Goal: Task Accomplishment & Management: Complete application form

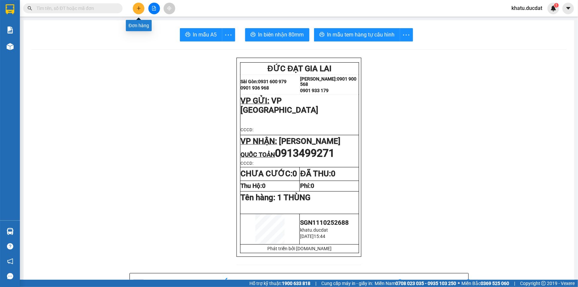
click at [139, 9] on icon "plus" at bounding box center [138, 8] width 0 height 4
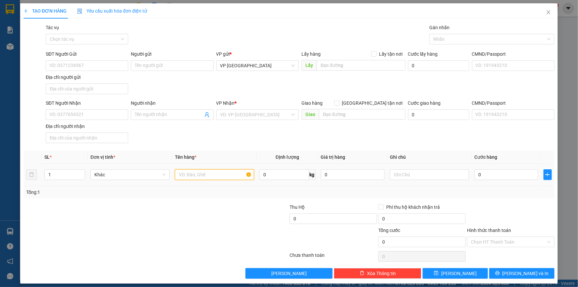
click at [191, 173] on input "text" at bounding box center [214, 174] width 79 height 11
type input "1 HỘP"
click at [84, 110] on input "SĐT Người Nhận" at bounding box center [87, 114] width 82 height 11
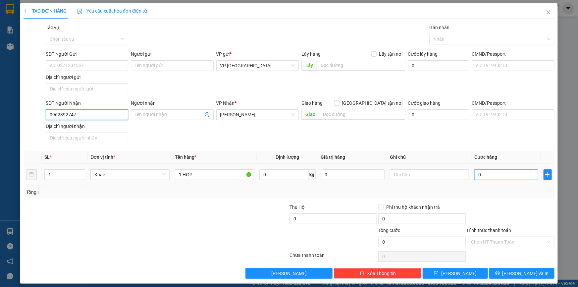
type input "0962392747"
click at [512, 169] on input "0" at bounding box center [506, 174] width 64 height 11
type input "3"
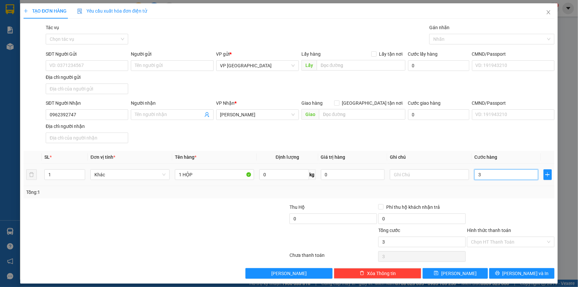
type input "30"
type input "30.000"
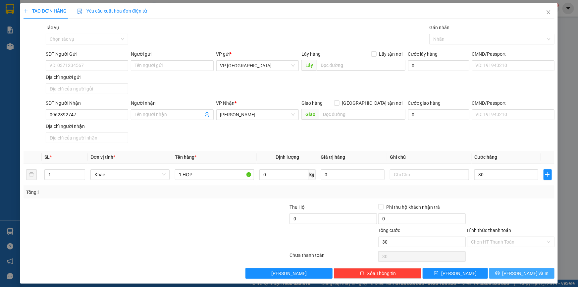
type input "30.000"
click at [524, 268] on button "[PERSON_NAME] và In" at bounding box center [521, 273] width 65 height 11
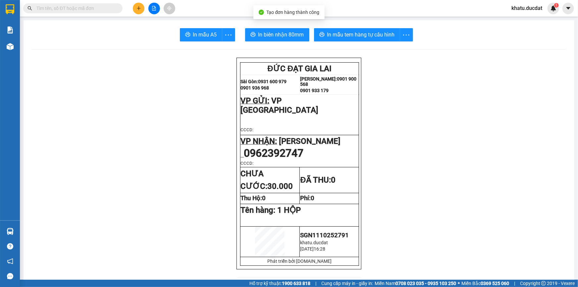
click at [360, 31] on span "In mẫu tem hàng tự cấu hình" at bounding box center [361, 34] width 68 height 8
click at [278, 33] on span "In biên nhận 80mm" at bounding box center [281, 34] width 46 height 8
click at [138, 5] on button at bounding box center [139, 9] width 12 height 12
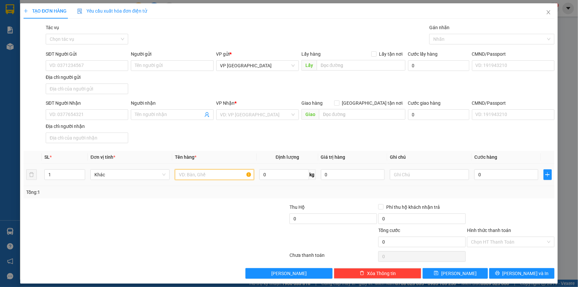
click at [210, 174] on input "text" at bounding box center [214, 174] width 79 height 11
click at [119, 117] on input "SĐT Người Nhận" at bounding box center [87, 114] width 82 height 11
click at [72, 125] on div "02693717024 - CÔ HUỆ" at bounding box center [86, 127] width 74 height 7
type input "02693717024"
type input "CÔ HUỆ"
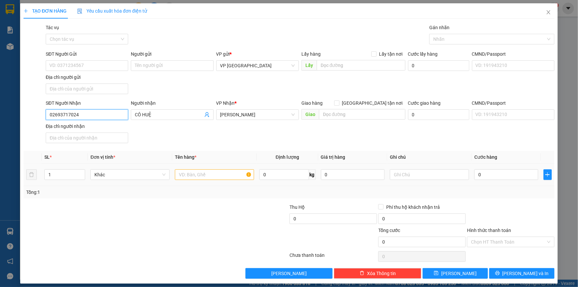
type input "02693717024"
click at [185, 179] on input "text" at bounding box center [214, 174] width 79 height 11
type input "1TG [PERSON_NAME]"
click at [479, 179] on input "0" at bounding box center [506, 174] width 64 height 11
type input "8"
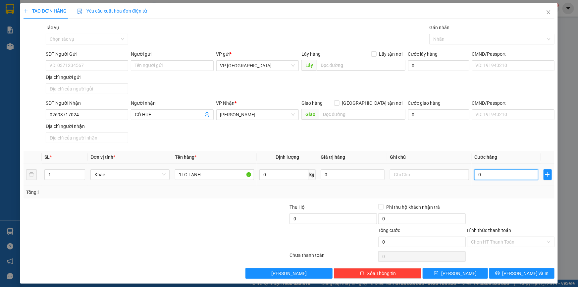
type input "8"
type input "80"
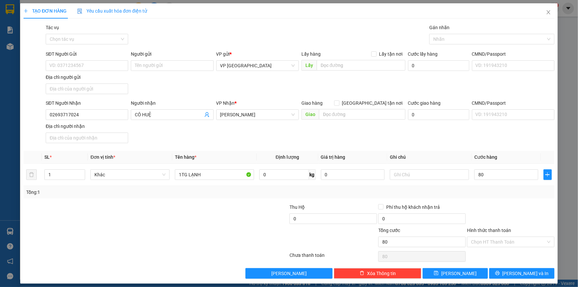
type input "80.000"
click at [517, 265] on div "Transit Pickup Surcharge Ids Transit Deliver Surcharge Ids Transit Deliver Surc…" at bounding box center [289, 151] width 531 height 255
click at [517, 268] on button "[PERSON_NAME] và In" at bounding box center [521, 273] width 65 height 11
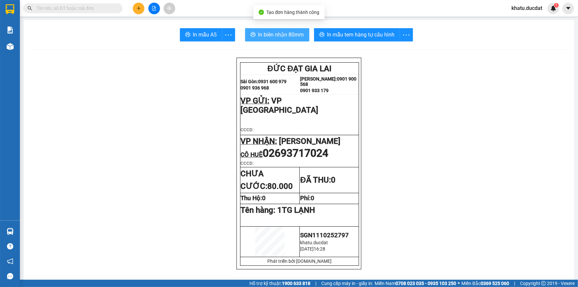
click at [275, 30] on button "In biên nhận 80mm" at bounding box center [277, 34] width 64 height 13
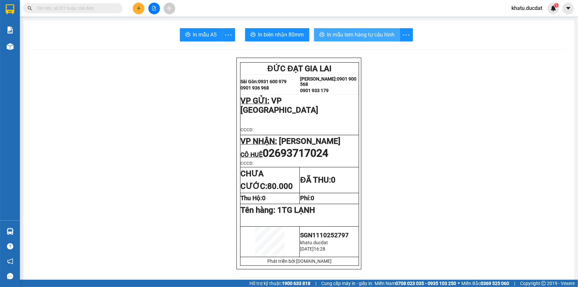
click at [381, 36] on span "In mẫu tem hàng tự cấu hình" at bounding box center [361, 34] width 68 height 8
click at [140, 11] on button at bounding box center [139, 9] width 12 height 12
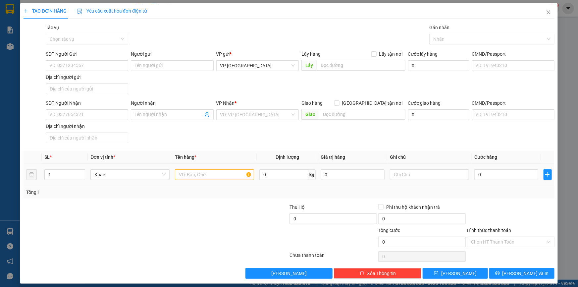
click at [189, 183] on td at bounding box center [214, 175] width 84 height 22
click at [192, 172] on input "text" at bounding box center [214, 174] width 79 height 11
type input "1 HỘP"
click at [75, 112] on input "SĐT Người Nhận" at bounding box center [87, 114] width 82 height 11
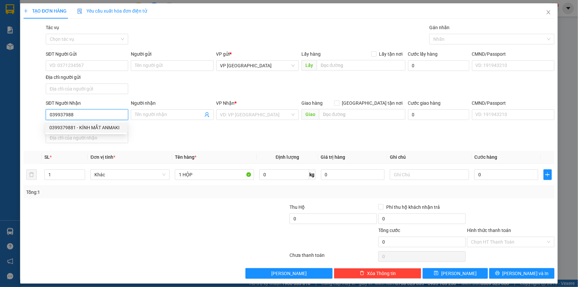
click at [70, 130] on div "0399379881 - KÍNH MẮT ANMAKI" at bounding box center [86, 127] width 74 height 7
type input "0399379881"
type input "KÍNH MẮT ANMAKI"
type input "0399379881"
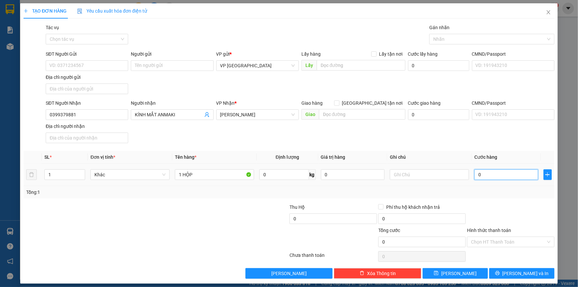
click at [478, 175] on input "0" at bounding box center [506, 174] width 64 height 11
type input "3"
type input "30"
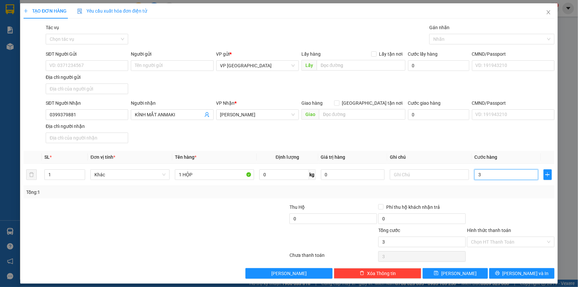
type input "30"
type input "30.000"
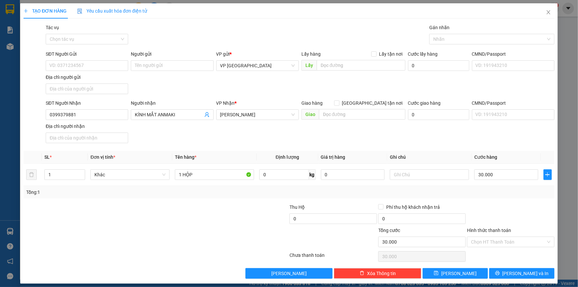
drag, startPoint x: 509, startPoint y: 285, endPoint x: 517, endPoint y: 258, distance: 28.3
click at [509, 284] on div "TẠO ĐƠN HÀNG Yêu cầu xuất hóa đơn điện tử Transit Pickup Surcharge Ids Transit …" at bounding box center [289, 143] width 578 height 287
click at [517, 258] on div "Chọn HT Thanh Toán" at bounding box center [510, 256] width 89 height 13
click at [521, 270] on span "[PERSON_NAME] và In" at bounding box center [525, 273] width 46 height 7
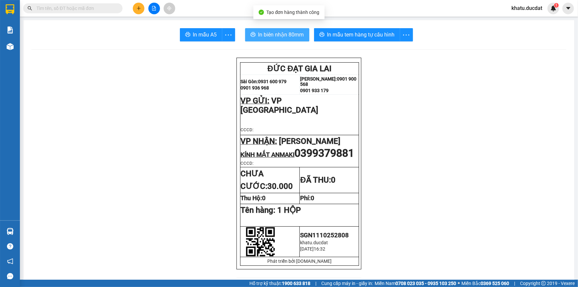
click at [281, 38] on span "In biên nhận 80mm" at bounding box center [281, 34] width 46 height 8
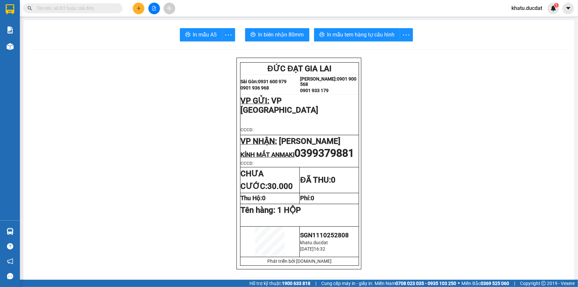
click at [357, 36] on span "In mẫu tem hàng tự cấu hình" at bounding box center [361, 34] width 68 height 8
click at [139, 7] on icon "plus" at bounding box center [138, 8] width 5 height 5
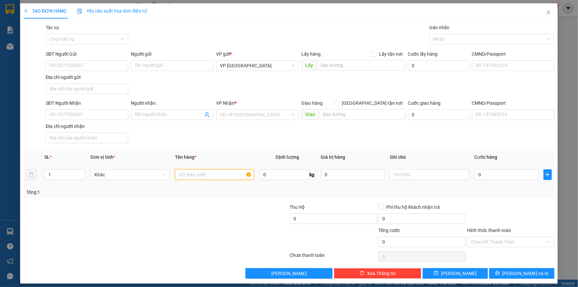
click at [213, 174] on input "text" at bounding box center [214, 174] width 79 height 11
type input "1 BÌ THƯ"
click at [88, 116] on input "SĐT Người Nhận" at bounding box center [87, 114] width 82 height 11
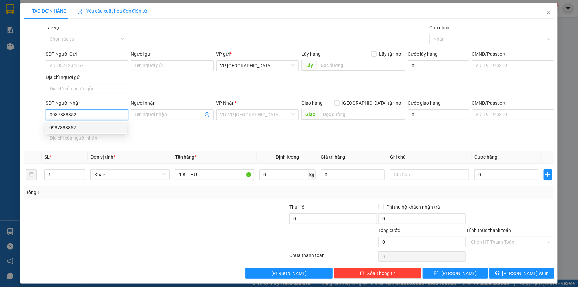
click at [87, 125] on div "0987888852" at bounding box center [86, 127] width 74 height 7
type input "0987888852"
click at [488, 181] on div "0" at bounding box center [506, 174] width 64 height 13
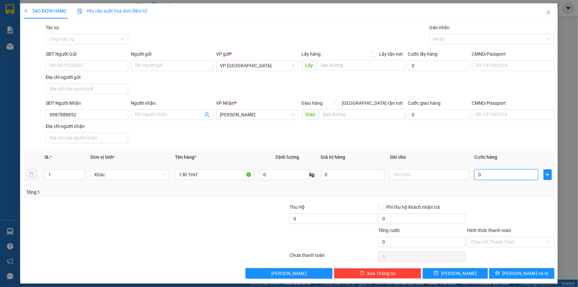
click at [489, 177] on input "0" at bounding box center [506, 174] width 64 height 11
type input "3"
type input "30"
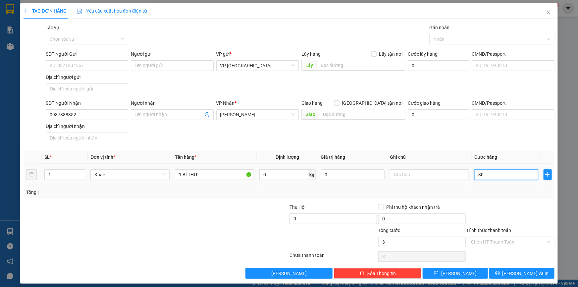
type input "30"
type input "30.000"
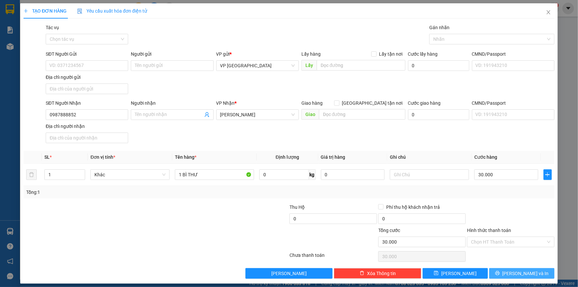
click at [545, 270] on button "[PERSON_NAME] và In" at bounding box center [521, 273] width 65 height 11
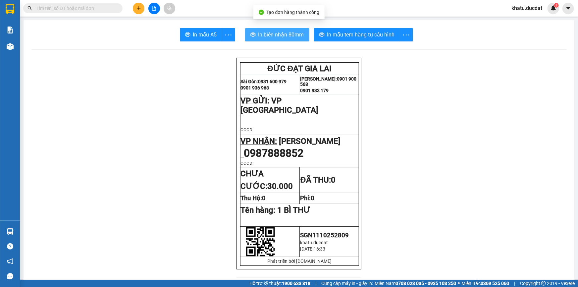
click at [261, 28] on button "In biên nhận 80mm" at bounding box center [277, 34] width 64 height 13
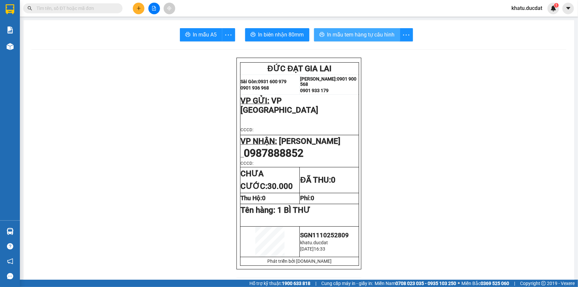
click at [368, 32] on span "In mẫu tem hàng tự cấu hình" at bounding box center [361, 34] width 68 height 8
click at [144, 7] on button at bounding box center [139, 9] width 12 height 12
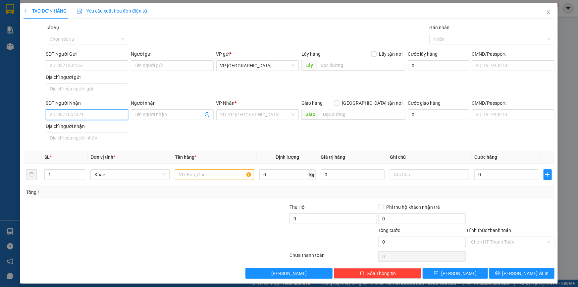
click at [107, 117] on input "SĐT Người Nhận" at bounding box center [87, 114] width 82 height 11
click at [99, 128] on div "0971330509 - C THÚY" at bounding box center [86, 127] width 74 height 7
type input "0971330509"
type input "C THÚY"
type input "0971330509"
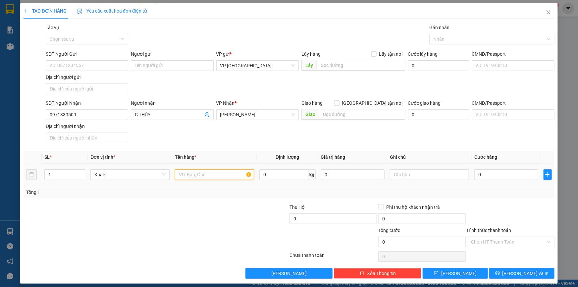
click at [207, 179] on input "text" at bounding box center [214, 174] width 79 height 11
type input "1 XỐP"
click at [518, 177] on input "0" at bounding box center [506, 174] width 64 height 11
type input "1"
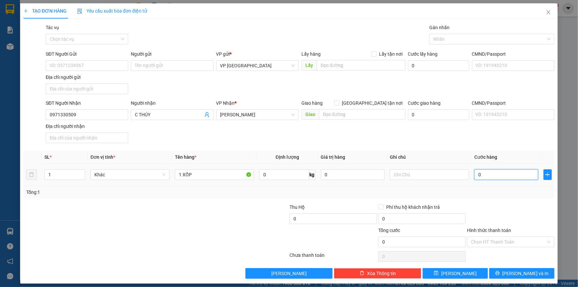
type input "1"
type input "17"
type input "170"
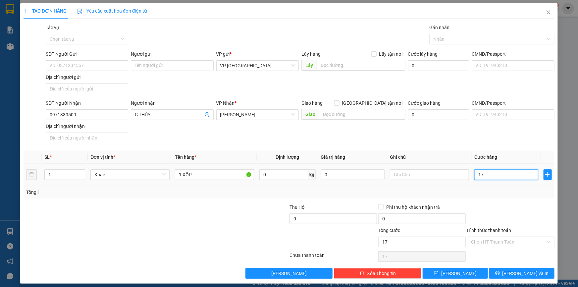
type input "170"
type input "170.000"
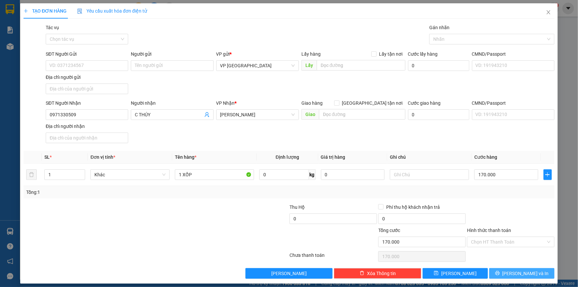
click at [520, 270] on span "[PERSON_NAME] và In" at bounding box center [525, 273] width 46 height 7
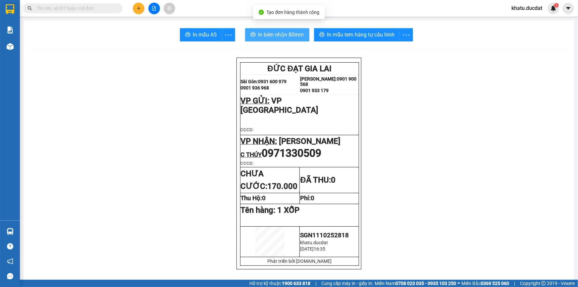
click at [274, 29] on button "In biên nhận 80mm" at bounding box center [277, 34] width 64 height 13
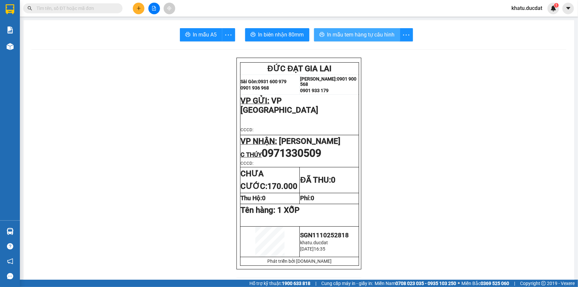
click at [377, 39] on button "In mẫu tem hàng tự cấu hình" at bounding box center [357, 34] width 86 height 13
click at [139, 12] on button at bounding box center [139, 9] width 12 height 12
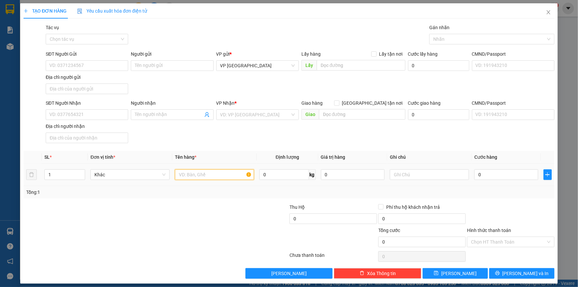
click at [199, 177] on input "text" at bounding box center [214, 174] width 79 height 11
type input "1 BAO NHỎ"
click at [81, 115] on input "SĐT Người Nhận" at bounding box center [87, 114] width 82 height 11
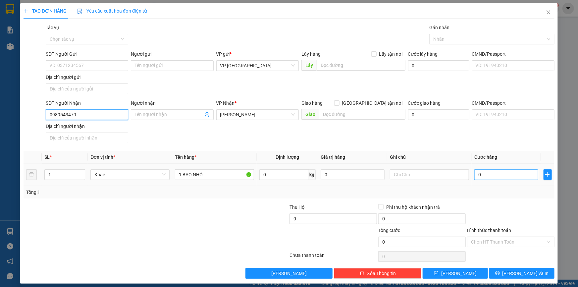
type input "0989543479"
click at [487, 179] on input "0" at bounding box center [506, 174] width 64 height 11
type input "4"
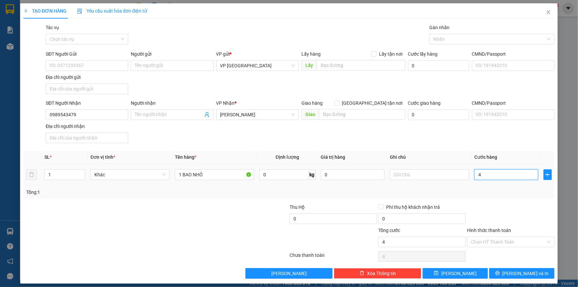
type input "40"
type input "40.000"
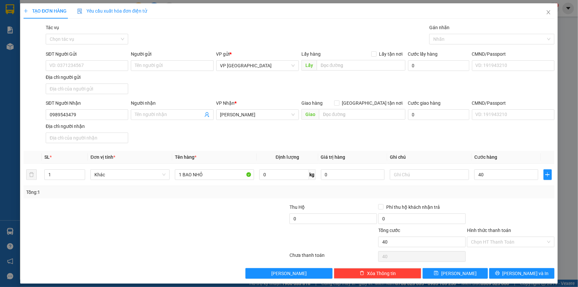
type input "40.000"
click at [517, 265] on div "Transit Pickup Surcharge Ids Transit Deliver Surcharge Ids Transit Deliver Surc…" at bounding box center [289, 151] width 531 height 255
drag, startPoint x: 517, startPoint y: 267, endPoint x: 521, endPoint y: 273, distance: 6.9
click at [517, 268] on button "[PERSON_NAME] và In" at bounding box center [521, 273] width 65 height 11
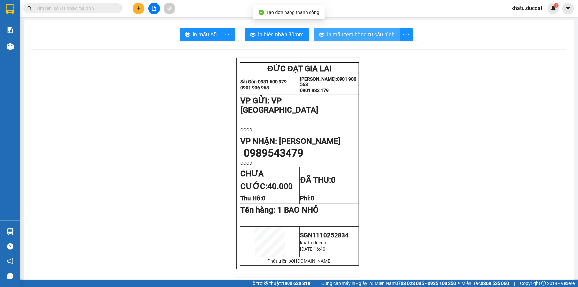
click at [382, 32] on span "In mẫu tem hàng tự cấu hình" at bounding box center [361, 34] width 68 height 8
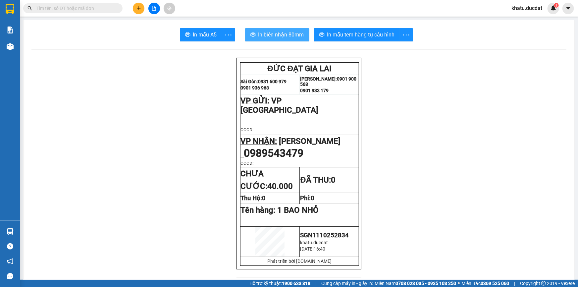
click at [276, 38] on span "In biên nhận 80mm" at bounding box center [281, 34] width 46 height 8
click at [143, 8] on button at bounding box center [139, 9] width 12 height 12
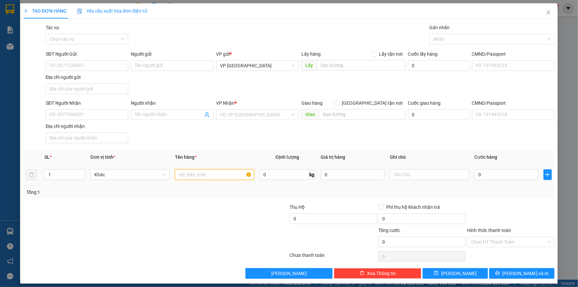
click at [191, 174] on input "text" at bounding box center [214, 174] width 79 height 11
type input "1 XM"
click at [394, 179] on input "text" at bounding box center [429, 174] width 79 height 11
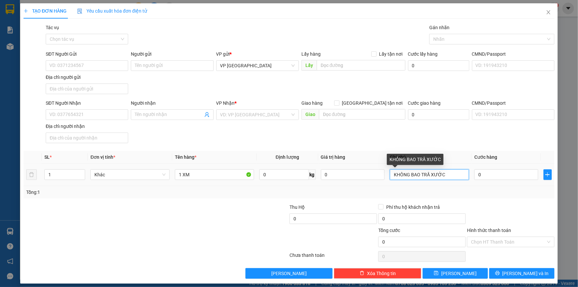
click at [426, 177] on input "KHÔNG BAO TRẦ XƯỚC" at bounding box center [429, 174] width 79 height 11
type input "[PERSON_NAME] TRẦI XƯỚC"
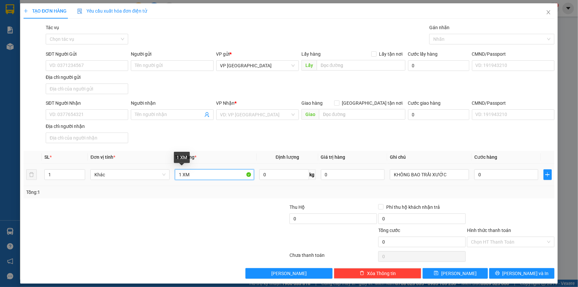
click at [208, 170] on input "1 XM" at bounding box center [214, 174] width 79 height 11
type input "1 XM 81X1 01702 + 1 BÌ THƯ"
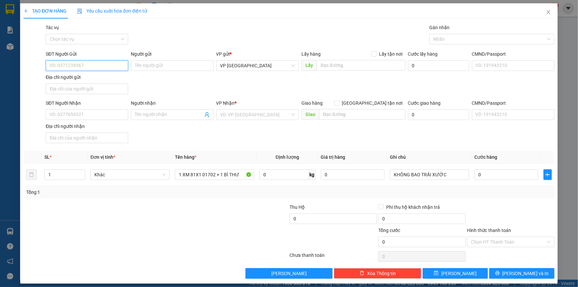
click at [82, 66] on input "SĐT Người Gửi" at bounding box center [87, 65] width 82 height 11
type input "0337799420"
click at [77, 80] on div "0337799420" at bounding box center [86, 78] width 74 height 7
type input "0968321354"
type input "IA MƠ NÔNG"
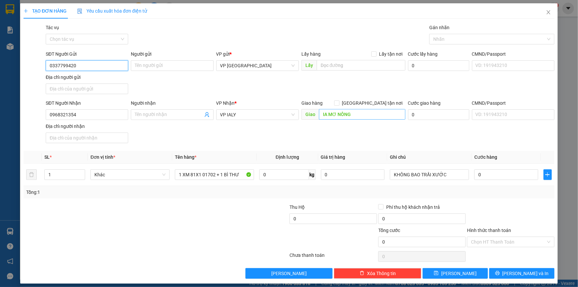
type input "0337799420"
click at [353, 117] on input "IA MƠ NÔNG" at bounding box center [362, 114] width 86 height 11
click at [495, 177] on input "0" at bounding box center [506, 174] width 64 height 11
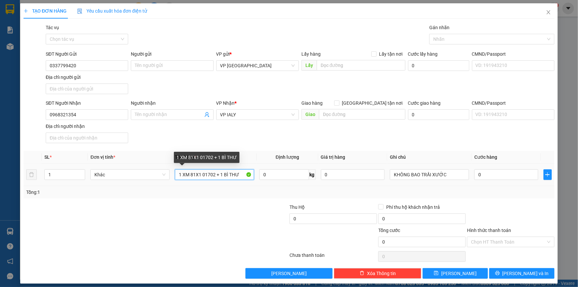
click at [242, 173] on input "1 XM 81X1 01702 + 1 BÌ THƯ" at bounding box center [214, 174] width 79 height 11
type input "1 XM 81X1 01702 + 1 BÌ THƯ + 1 BÌ [PERSON_NAME]"
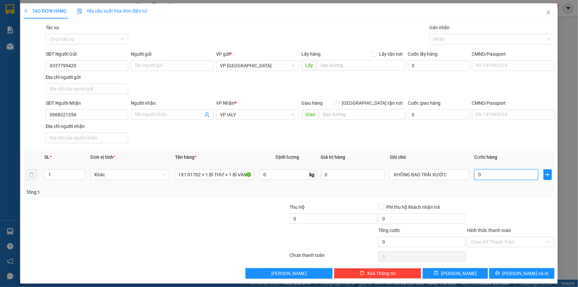
scroll to position [0, 0]
click at [493, 176] on input "0" at bounding box center [506, 174] width 64 height 11
type input "4"
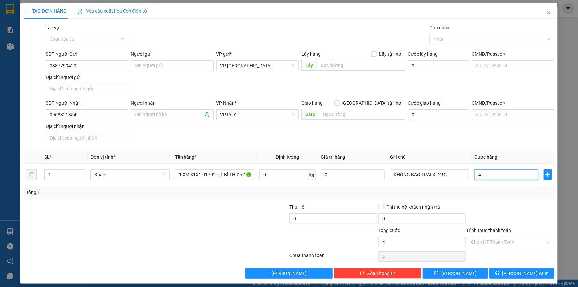
type input "43"
type input "430"
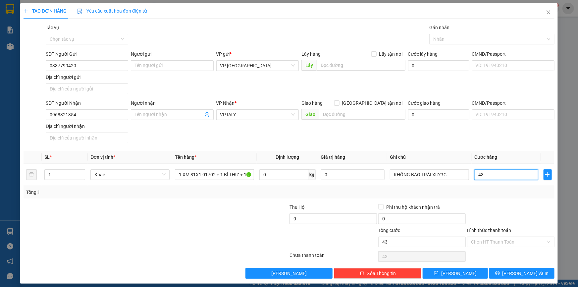
type input "430"
click at [495, 244] on input "Hình thức thanh toán" at bounding box center [508, 242] width 75 height 10
type input "430.000"
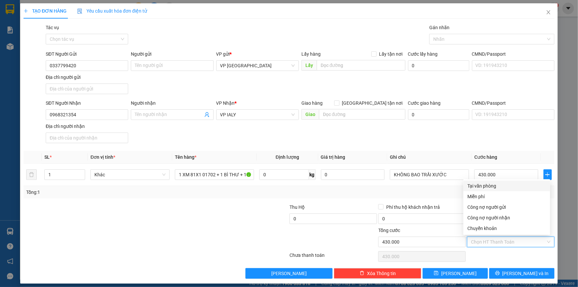
click at [491, 186] on div "Tại văn phòng" at bounding box center [506, 185] width 79 height 7
type input "0"
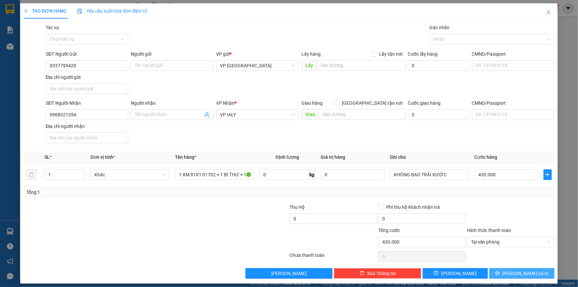
click at [524, 272] on span "[PERSON_NAME] và In" at bounding box center [525, 273] width 46 height 7
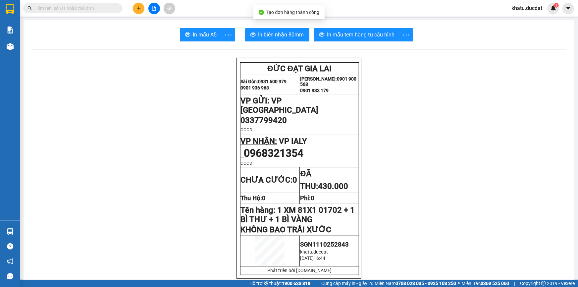
click at [288, 35] on span "In biên nhận 80mm" at bounding box center [281, 34] width 46 height 8
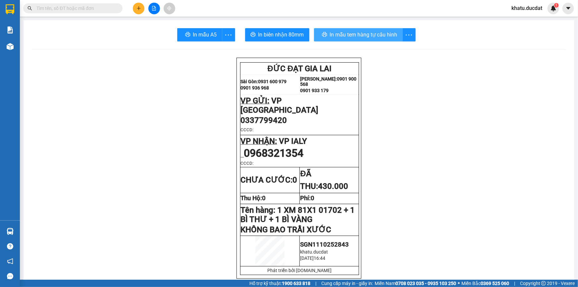
click at [362, 38] on span "In mẫu tem hàng tự cấu hình" at bounding box center [364, 34] width 68 height 8
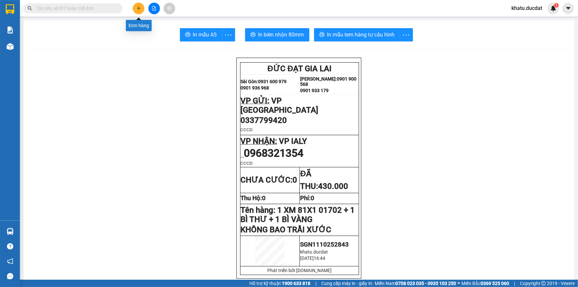
click at [142, 11] on button at bounding box center [139, 9] width 12 height 12
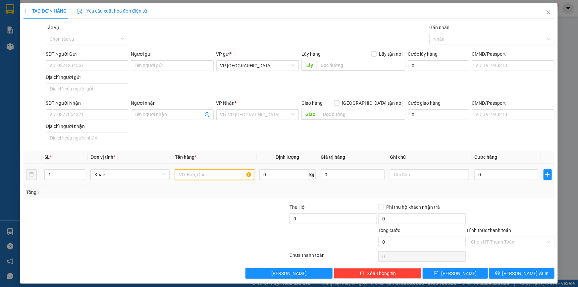
click at [195, 175] on input "text" at bounding box center [214, 174] width 79 height 11
click at [84, 117] on input "SĐT Người Nhận" at bounding box center [87, 114] width 82 height 11
type input "960"
click at [554, 10] on div "TẠO ĐƠN HÀNG Yêu cầu xuất hóa đơn điện tử Transit Pickup Surcharge Ids Transit …" at bounding box center [289, 143] width 578 height 287
click at [548, 12] on span "Close" at bounding box center [548, 12] width 19 height 19
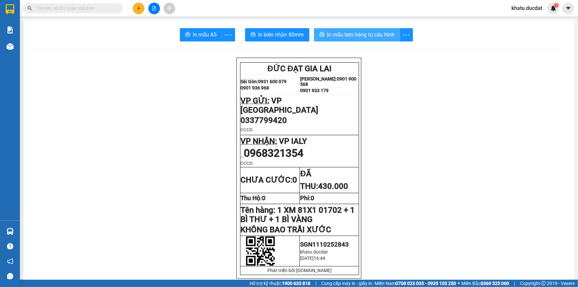
click at [382, 35] on span "In mẫu tem hàng tự cấu hình" at bounding box center [361, 34] width 68 height 8
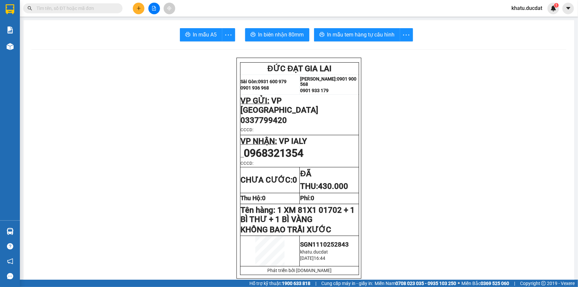
drag, startPoint x: 103, startPoint y: 77, endPoint x: 189, endPoint y: 1, distance: 114.7
click at [139, 10] on icon "plus" at bounding box center [138, 8] width 5 height 5
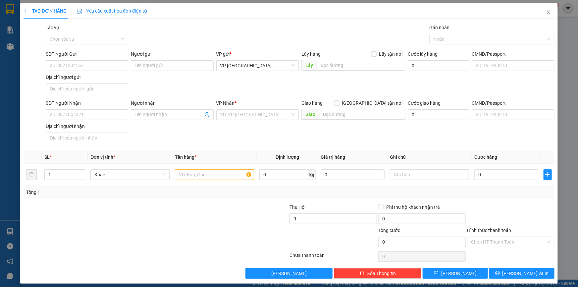
click at [103, 123] on div "Địa chỉ người nhận" at bounding box center [87, 126] width 82 height 7
click at [103, 132] on input "Địa chỉ người nhận" at bounding box center [87, 137] width 82 height 11
click at [102, 116] on input "SĐT Người Nhận" at bounding box center [87, 114] width 82 height 11
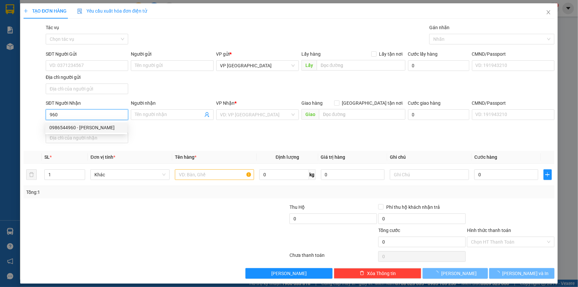
click at [107, 129] on div "0986544960 - [PERSON_NAME]" at bounding box center [86, 127] width 74 height 7
type input "0986544960"
type input "[PERSON_NAME]"
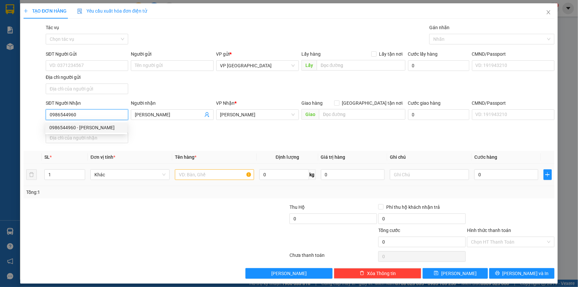
type input "0986544960"
click at [224, 172] on input "text" at bounding box center [214, 174] width 79 height 11
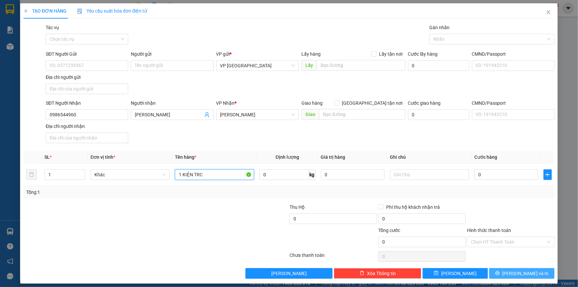
type input "1 KIỆN TRC"
click at [489, 275] on button "[PERSON_NAME] và In" at bounding box center [521, 273] width 65 height 11
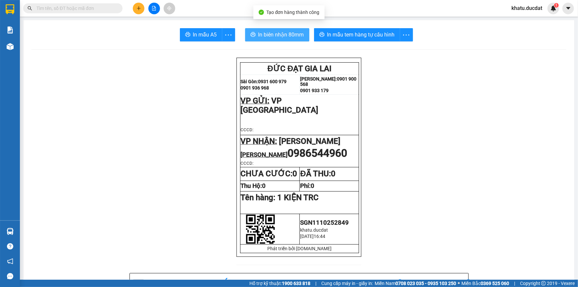
click at [274, 34] on span "In biên nhận 80mm" at bounding box center [281, 34] width 46 height 8
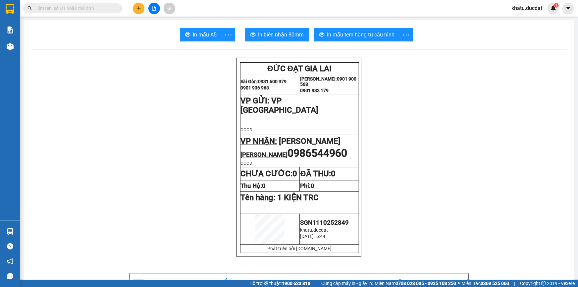
drag, startPoint x: 157, startPoint y: 30, endPoint x: 205, endPoint y: 63, distance: 57.8
click at [106, 13] on span at bounding box center [72, 8] width 99 height 10
click at [105, 10] on input "text" at bounding box center [75, 8] width 78 height 7
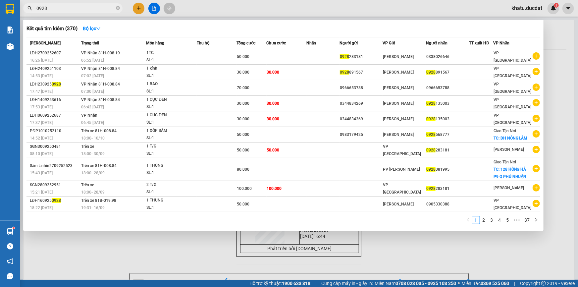
click at [104, 11] on input "0928" at bounding box center [75, 8] width 78 height 7
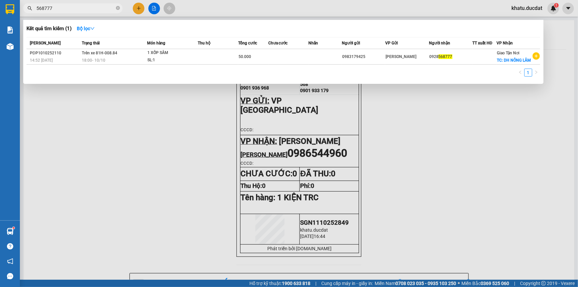
type input "568777"
click at [130, 7] on div at bounding box center [289, 143] width 578 height 287
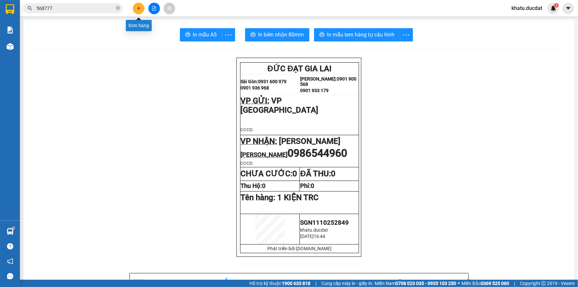
click at [137, 7] on icon "plus" at bounding box center [138, 8] width 5 height 5
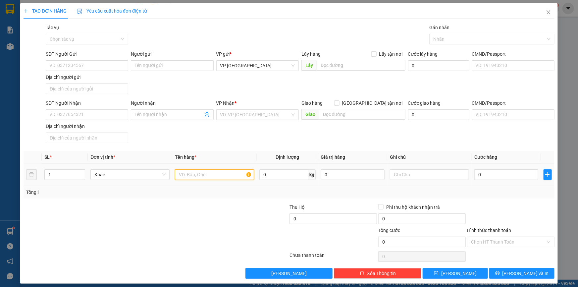
click at [199, 176] on input "text" at bounding box center [214, 174] width 79 height 11
click at [183, 174] on input "1 CỤC ĐEN" at bounding box center [214, 174] width 79 height 11
type input "1 CỤC ĐEN"
click at [70, 113] on input "SĐT Người Nhận" at bounding box center [87, 114] width 82 height 11
click at [52, 113] on input "575760" at bounding box center [87, 114] width 82 height 11
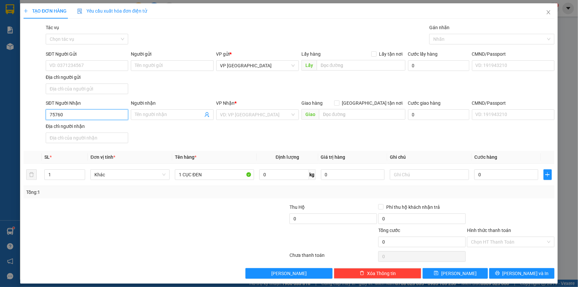
click at [57, 117] on input "75760" at bounding box center [87, 114] width 82 height 11
click at [53, 117] on input "75760" at bounding box center [87, 114] width 82 height 11
click at [74, 123] on div "Địa chỉ người nhận" at bounding box center [87, 126] width 82 height 7
click at [74, 132] on input "Địa chỉ người nhận" at bounding box center [87, 137] width 82 height 11
click at [75, 114] on input "5760" at bounding box center [87, 114] width 82 height 11
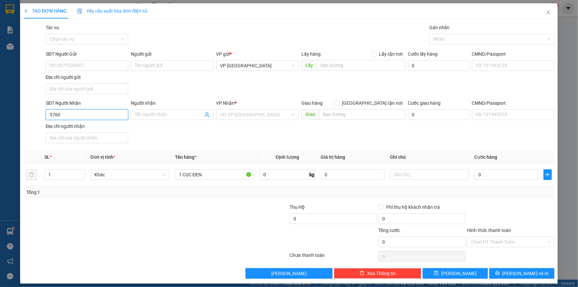
click at [75, 114] on input "5760" at bounding box center [87, 114] width 82 height 11
paste input "034957"
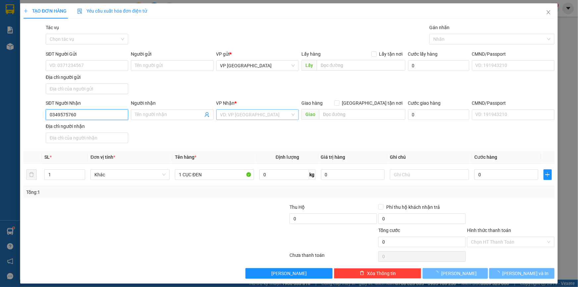
type input "0349575760"
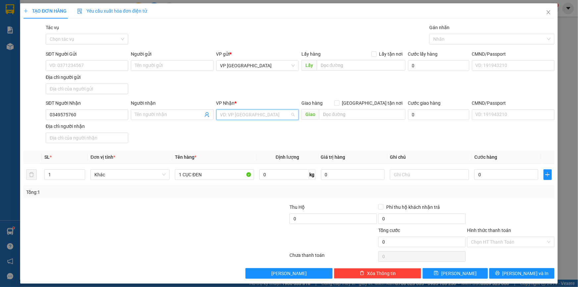
click at [273, 114] on input "search" at bounding box center [255, 115] width 70 height 10
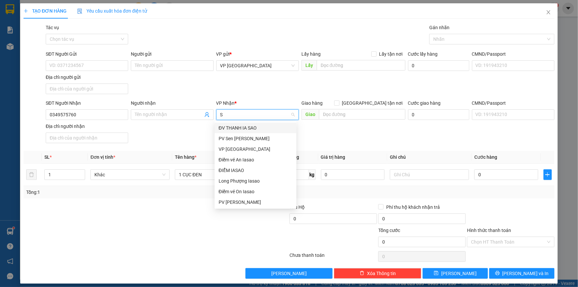
type input "SÂ"
click at [246, 201] on div "PV [PERSON_NAME]" at bounding box center [256, 201] width 74 height 7
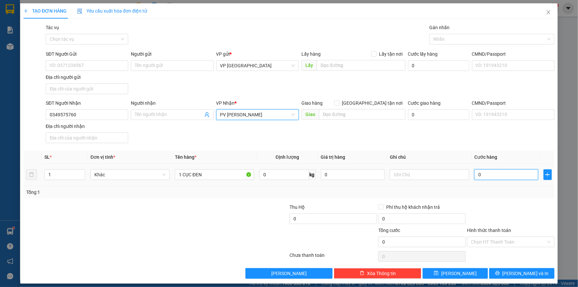
click at [480, 174] on input "0" at bounding box center [506, 174] width 64 height 11
type input "40"
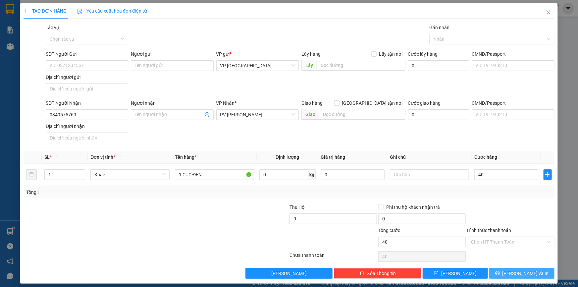
type input "40.000"
click at [532, 275] on button "[PERSON_NAME] và In" at bounding box center [521, 273] width 65 height 11
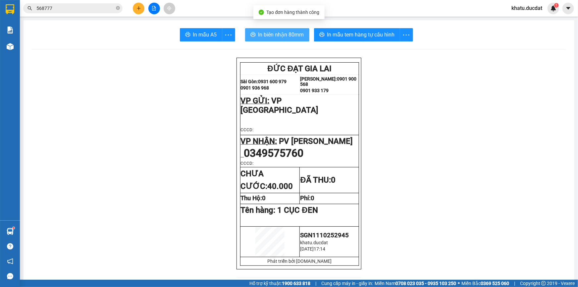
click at [296, 40] on button "In biên nhận 80mm" at bounding box center [277, 34] width 64 height 13
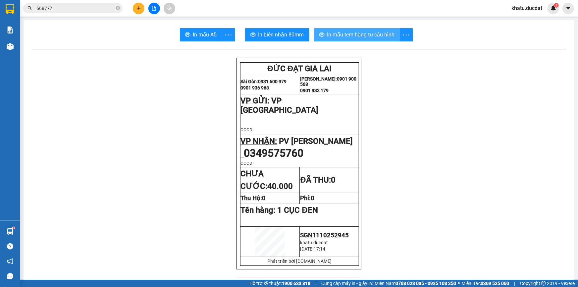
click at [355, 31] on span "In mẫu tem hàng tự cấu hình" at bounding box center [361, 34] width 68 height 8
click at [134, 6] on button at bounding box center [139, 9] width 12 height 12
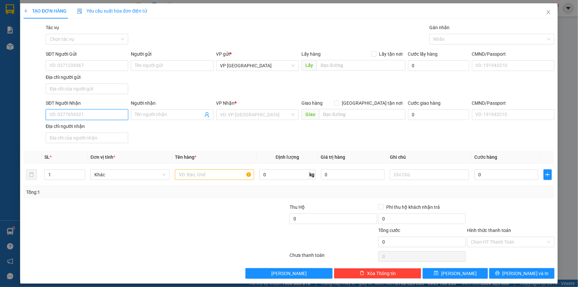
click at [108, 113] on input "SĐT Người Nhận" at bounding box center [87, 114] width 82 height 11
click at [106, 128] on div "0782512751" at bounding box center [86, 127] width 74 height 7
type input "0782512751"
click at [195, 176] on input "text" at bounding box center [214, 174] width 79 height 11
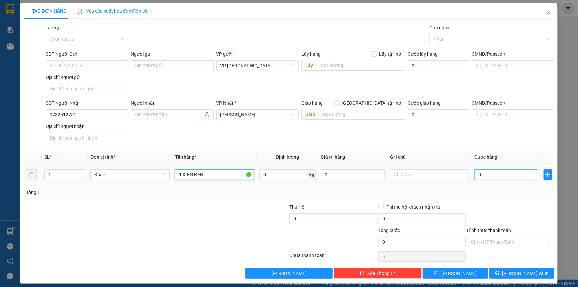
type input "1 KIỆN ĐEN"
click at [486, 176] on input "0" at bounding box center [506, 174] width 64 height 11
type input "4"
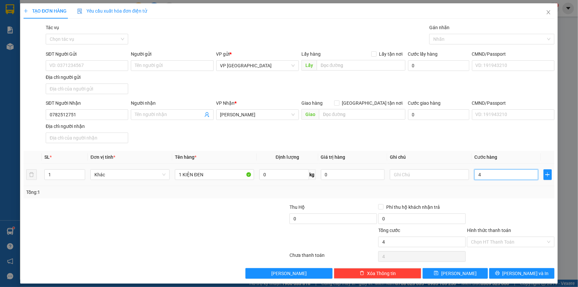
type input "40"
type input "40.000"
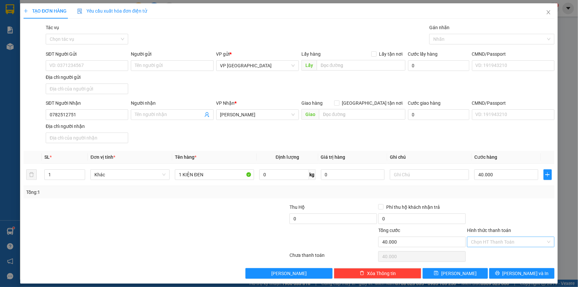
click at [488, 240] on input "Hình thức thanh toán" at bounding box center [508, 242] width 75 height 10
click at [476, 186] on div "Tại văn phòng" at bounding box center [506, 185] width 79 height 7
type input "0"
drag, startPoint x: 500, startPoint y: 261, endPoint x: 501, endPoint y: 269, distance: 8.7
click at [500, 265] on div "Transit Pickup Surcharge Ids Transit Deliver Surcharge Ids Transit Deliver Surc…" at bounding box center [289, 151] width 531 height 255
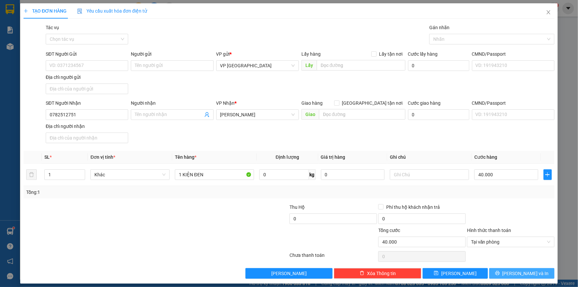
click at [501, 269] on button "[PERSON_NAME] và In" at bounding box center [521, 273] width 65 height 11
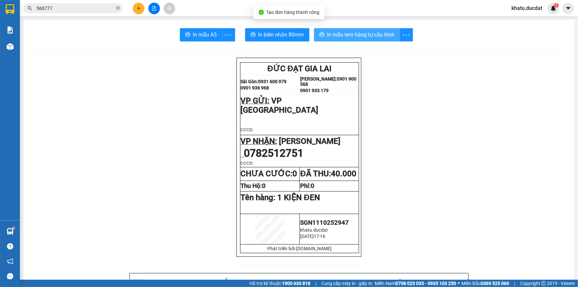
click at [362, 28] on button "In mẫu tem hàng tự cấu hình" at bounding box center [357, 34] width 86 height 13
click at [362, 33] on span "In mẫu tem hàng tự cấu hình" at bounding box center [361, 34] width 68 height 8
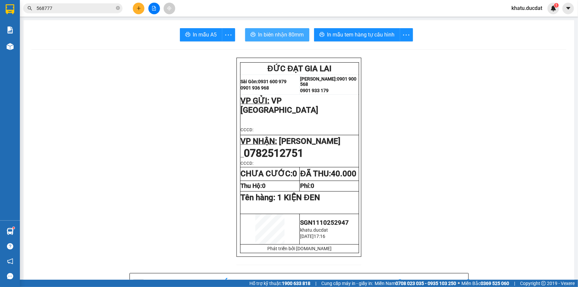
click at [271, 41] on button "In biên nhận 80mm" at bounding box center [277, 34] width 64 height 13
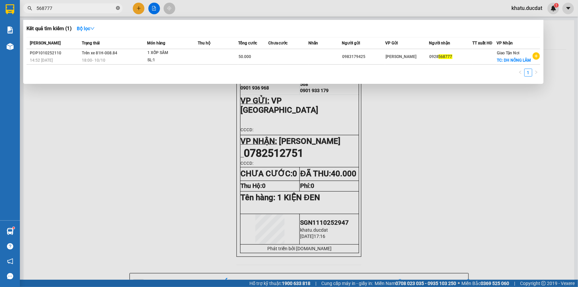
click at [116, 9] on icon "close-circle" at bounding box center [118, 8] width 4 height 4
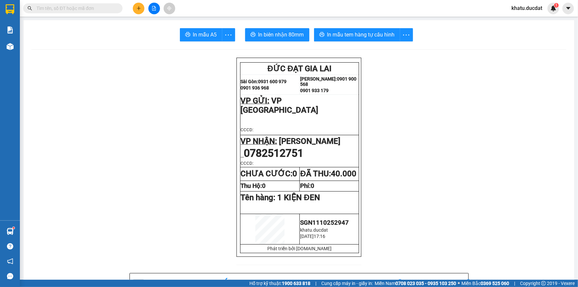
click at [134, 8] on button at bounding box center [139, 9] width 12 height 12
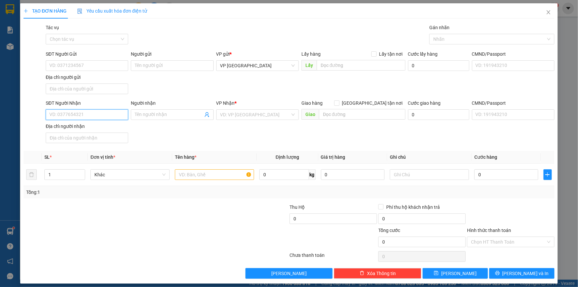
click at [104, 110] on input "SĐT Người Nhận" at bounding box center [87, 114] width 82 height 11
click at [104, 129] on div "0905086599 - A QUẢNG" at bounding box center [86, 127] width 74 height 7
type input "0905086599"
type input "A QUẢNG"
type input "0905086599"
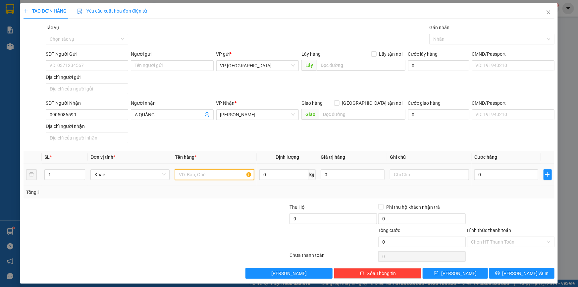
click at [186, 173] on input "text" at bounding box center [214, 174] width 79 height 11
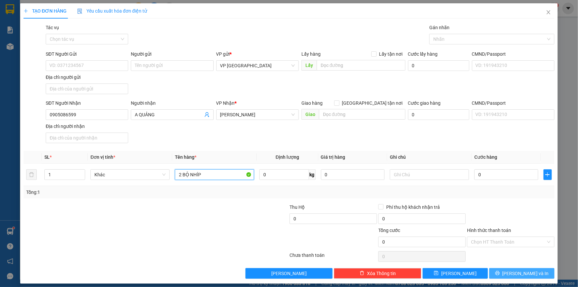
type input "2 BỘ NHÍP"
click at [513, 274] on span "[PERSON_NAME] và In" at bounding box center [525, 273] width 46 height 7
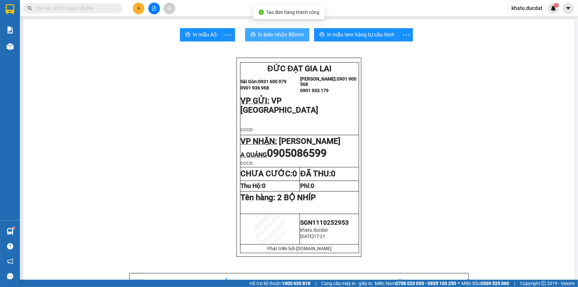
click at [286, 36] on span "In biên nhận 80mm" at bounding box center [281, 34] width 46 height 8
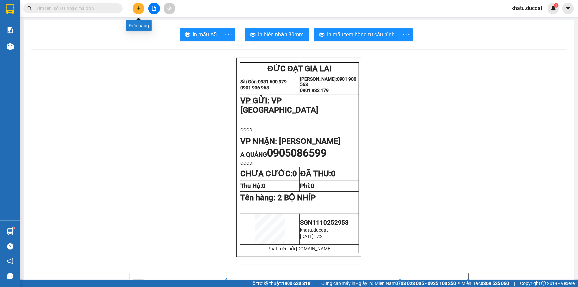
click at [141, 8] on icon "plus" at bounding box center [138, 8] width 5 height 5
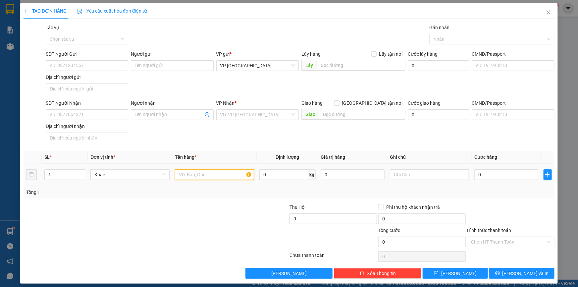
click at [183, 174] on input "text" at bounding box center [214, 174] width 79 height 11
type input "1 VALI"
click at [66, 116] on input "SĐT Người Nhận" at bounding box center [87, 114] width 82 height 11
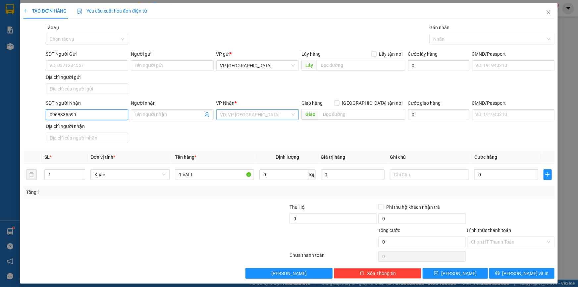
type input "0968335599"
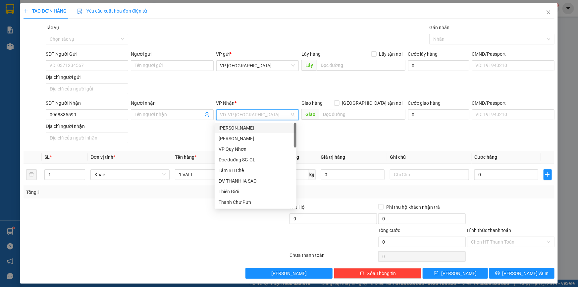
click at [242, 115] on input "search" at bounding box center [255, 115] width 70 height 10
click at [261, 139] on div "[PERSON_NAME] Đình [PERSON_NAME]" at bounding box center [256, 138] width 74 height 7
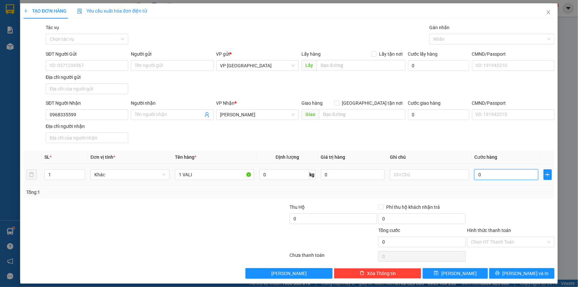
click at [479, 173] on input "0" at bounding box center [506, 174] width 64 height 11
type input "5"
type input "50"
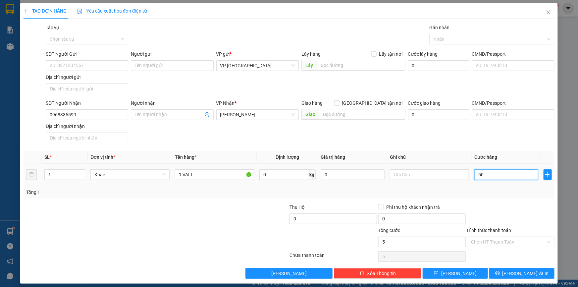
type input "50"
type input "50.000"
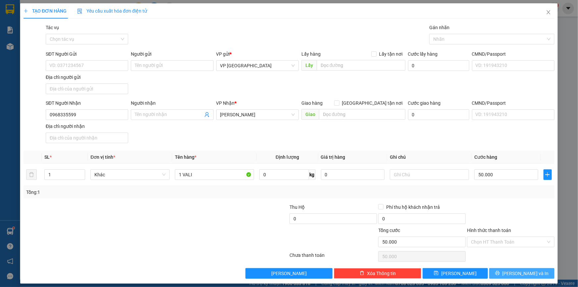
click at [510, 271] on button "[PERSON_NAME] và In" at bounding box center [521, 273] width 65 height 11
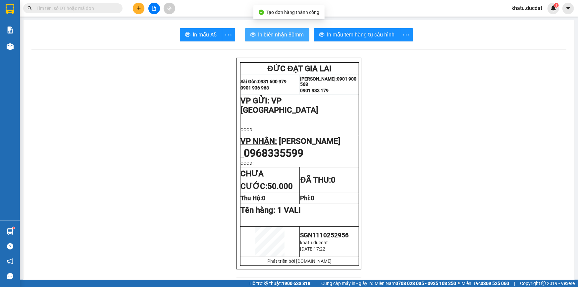
click at [279, 33] on span "In biên nhận 80mm" at bounding box center [281, 34] width 46 height 8
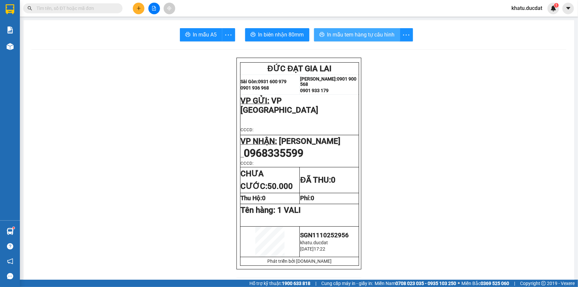
click at [371, 40] on button "In mẫu tem hàng tự cấu hình" at bounding box center [357, 34] width 86 height 13
click at [112, 11] on input "text" at bounding box center [75, 8] width 78 height 7
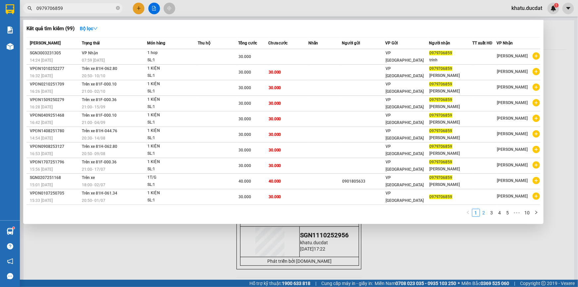
click at [485, 215] on link "2" at bounding box center [483, 212] width 7 height 7
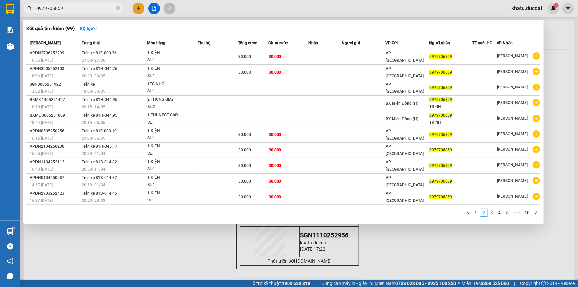
click at [493, 209] on link "3" at bounding box center [491, 212] width 7 height 7
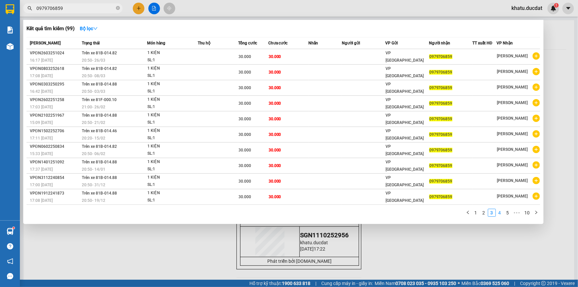
click at [497, 210] on link "4" at bounding box center [499, 212] width 7 height 7
click at [501, 212] on link "5" at bounding box center [499, 212] width 7 height 7
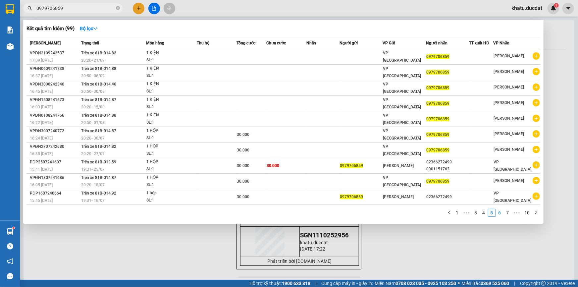
click at [502, 212] on link "6" at bounding box center [499, 212] width 7 height 7
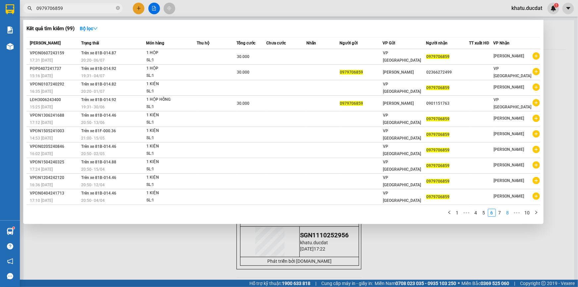
click at [506, 212] on link "8" at bounding box center [507, 212] width 7 height 7
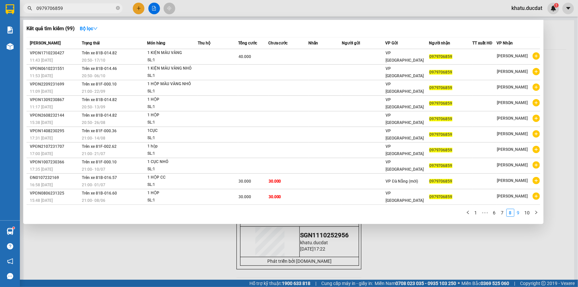
click at [514, 213] on li "9" at bounding box center [518, 213] width 8 height 8
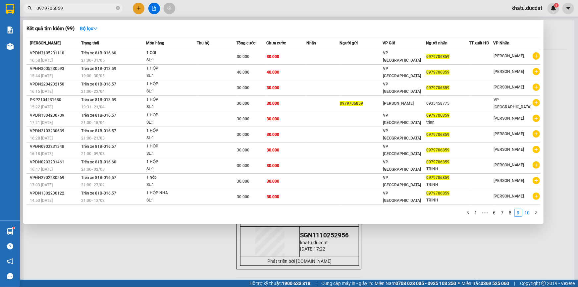
click at [525, 214] on link "10" at bounding box center [527, 212] width 9 height 7
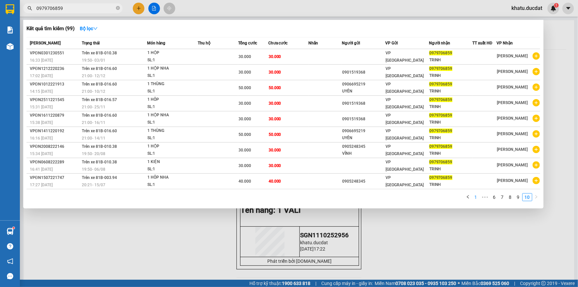
click at [474, 197] on link "1" at bounding box center [475, 196] width 7 height 7
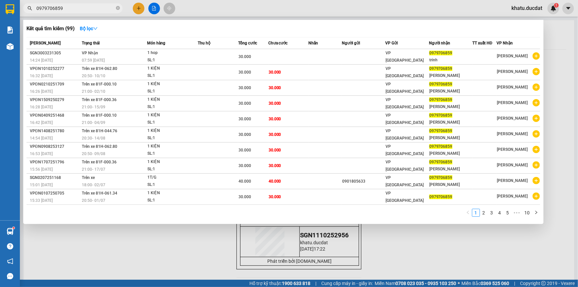
click at [457, 228] on div at bounding box center [289, 143] width 578 height 287
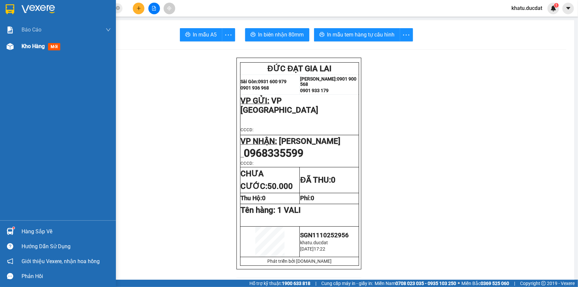
click at [3, 50] on div "Kho hàng mới" at bounding box center [58, 46] width 116 height 17
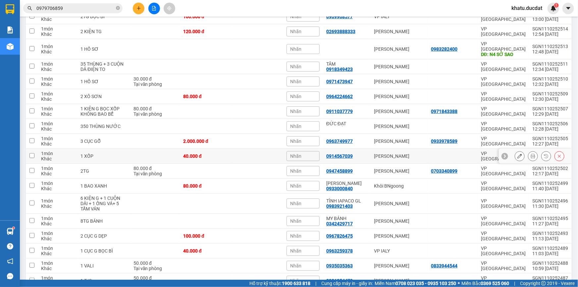
scroll to position [1366, 0]
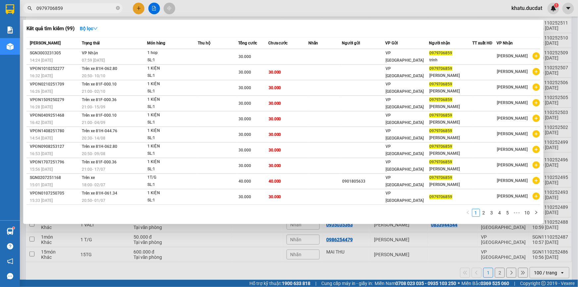
click at [83, 6] on input "0979706859" at bounding box center [75, 8] width 78 height 7
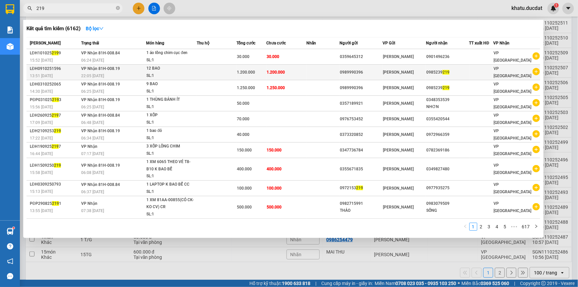
type input "219"
click at [294, 71] on td "1.200.000" at bounding box center [287, 73] width 40 height 16
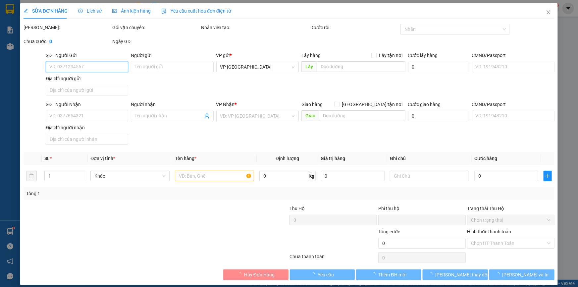
type input "0989990396"
type input "0985239219"
type input "0"
type input "1.200.000"
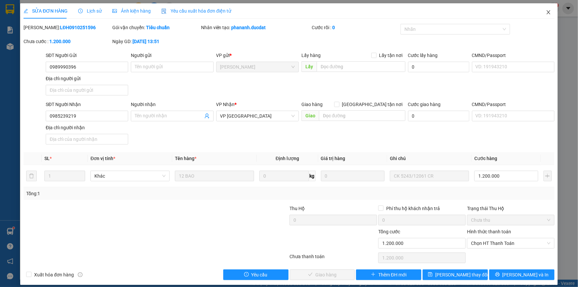
click at [546, 10] on icon "close" at bounding box center [548, 12] width 5 height 5
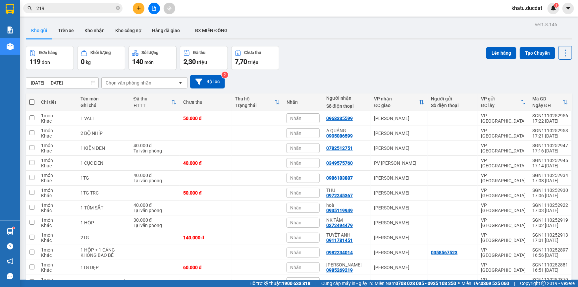
click at [32, 101] on span at bounding box center [31, 101] width 5 height 5
click at [32, 99] on input "checkbox" at bounding box center [32, 99] width 0 height 0
checkbox input "true"
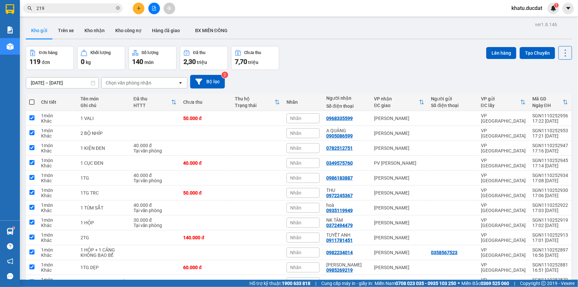
checkbox input "true"
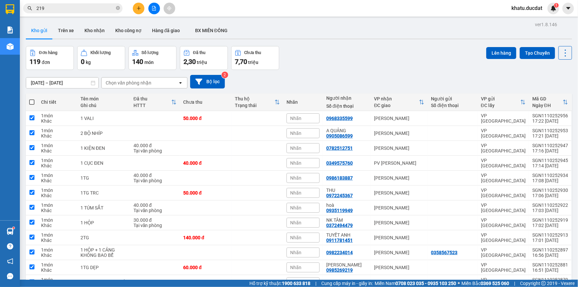
checkbox input "true"
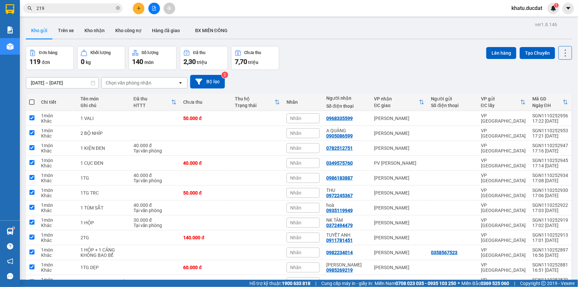
checkbox input "true"
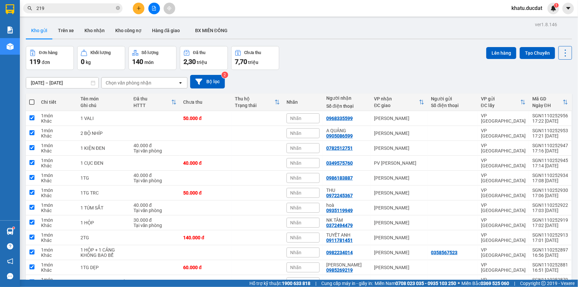
checkbox input "true"
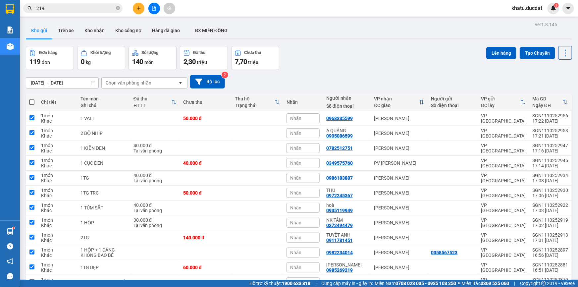
checkbox input "true"
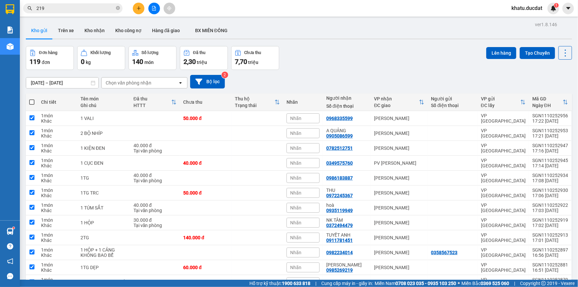
checkbox input "true"
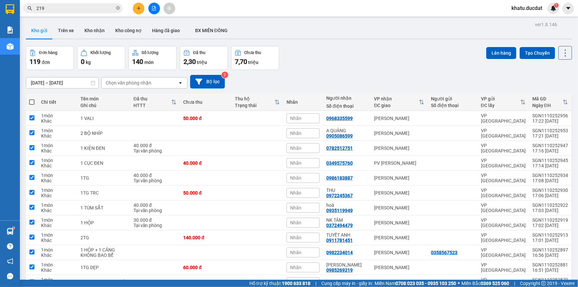
checkbox input "true"
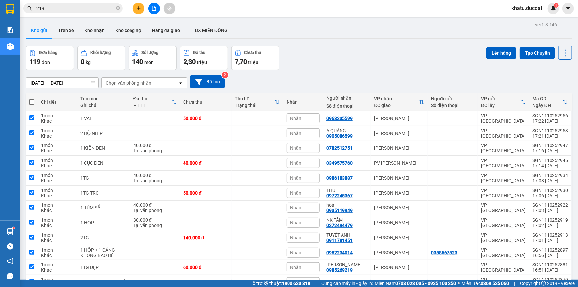
checkbox input "true"
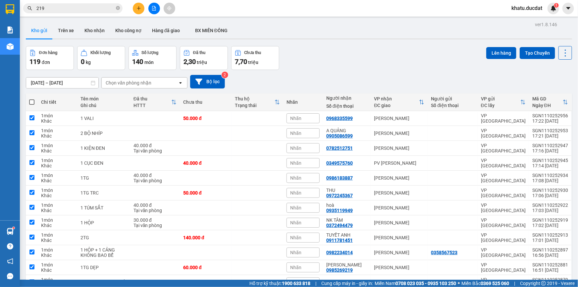
checkbox input "true"
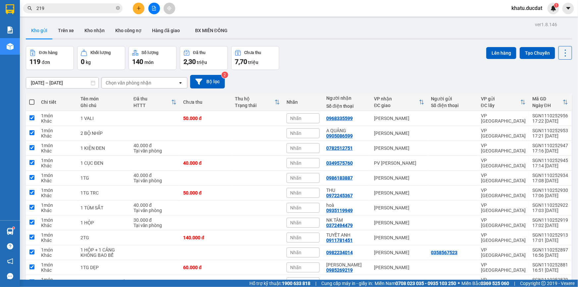
checkbox input "true"
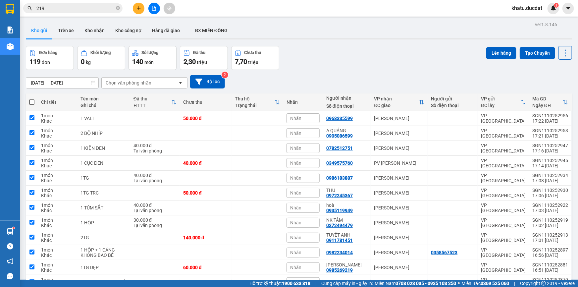
checkbox input "true"
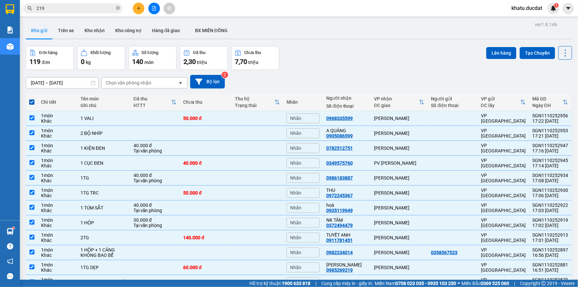
click at [493, 46] on div "Lên hàng Tạo Chuyến" at bounding box center [529, 53] width 86 height 14
click at [493, 48] on button "Lên hàng" at bounding box center [501, 53] width 30 height 12
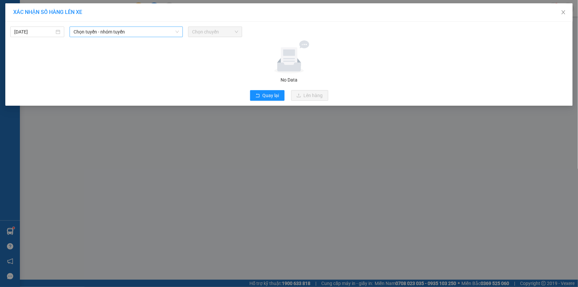
click at [122, 30] on span "Chọn tuyến - nhóm tuyến" at bounding box center [126, 32] width 105 height 10
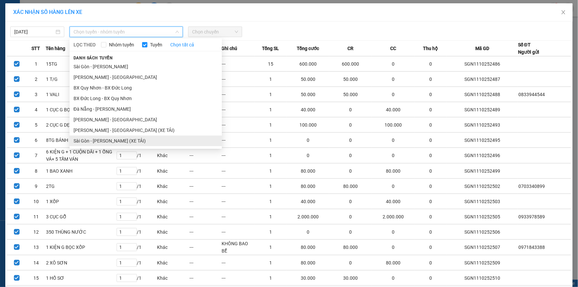
click at [118, 140] on li "Sài Gòn - Gia Lai (XE TẢI)" at bounding box center [146, 140] width 152 height 11
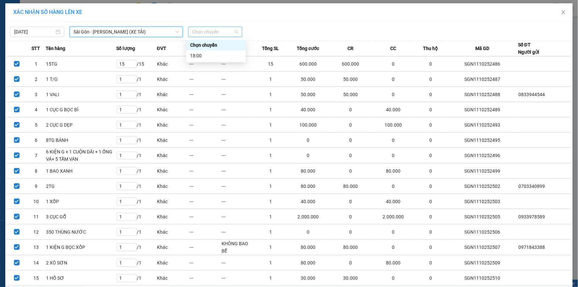
click at [204, 32] on span "Chọn chuyến" at bounding box center [215, 32] width 46 height 10
click at [215, 53] on div "18:00" at bounding box center [216, 55] width 52 height 7
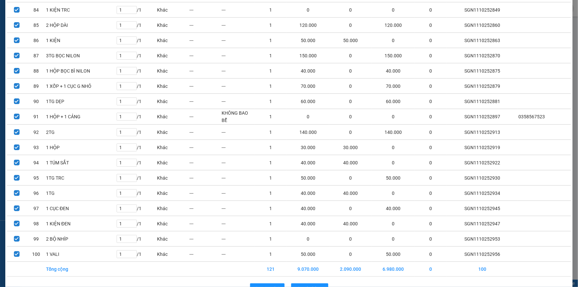
scroll to position [1382, 0]
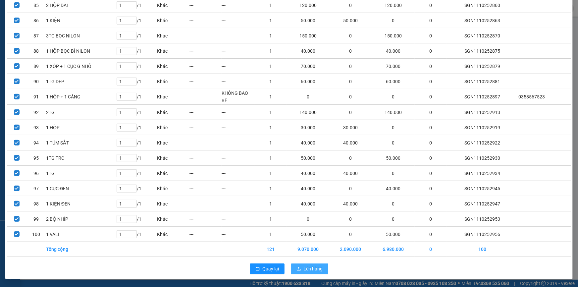
click at [305, 267] on span "Lên hàng" at bounding box center [313, 268] width 19 height 7
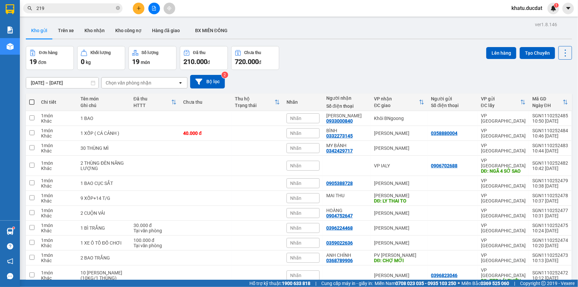
click at [30, 101] on span at bounding box center [31, 101] width 5 height 5
click at [32, 99] on input "checkbox" at bounding box center [32, 99] width 0 height 0
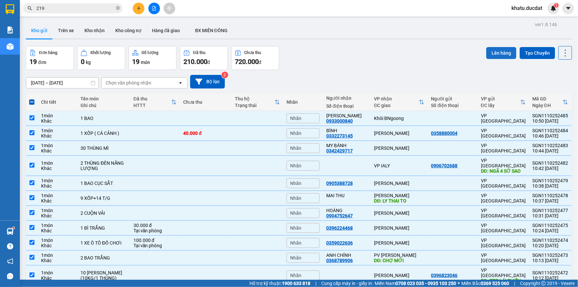
click at [496, 53] on button "Lên hàng" at bounding box center [501, 53] width 30 height 12
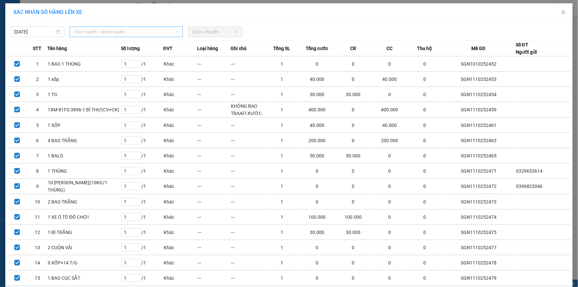
click at [147, 31] on span "Chọn tuyến - nhóm tuyến" at bounding box center [126, 32] width 105 height 10
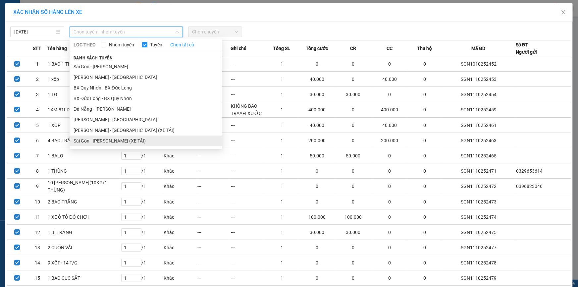
click at [128, 139] on li "Sài Gòn - Gia Lai (XE TẢI)" at bounding box center [146, 140] width 152 height 11
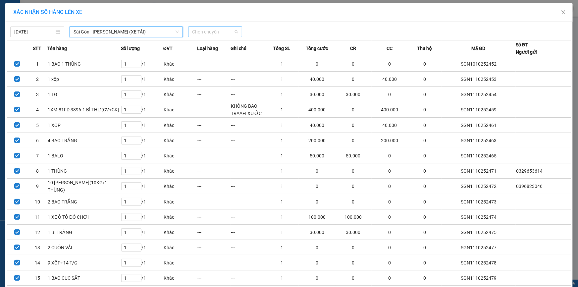
click at [212, 31] on span "Chọn chuyến" at bounding box center [215, 32] width 46 height 10
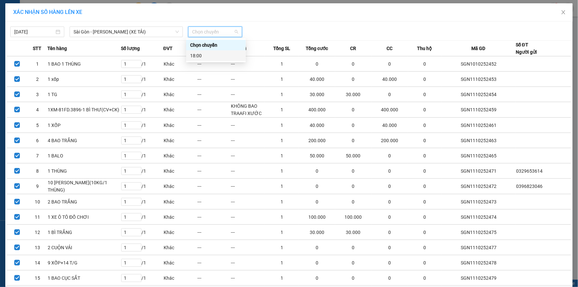
click at [212, 54] on div "18:00" at bounding box center [216, 55] width 52 height 7
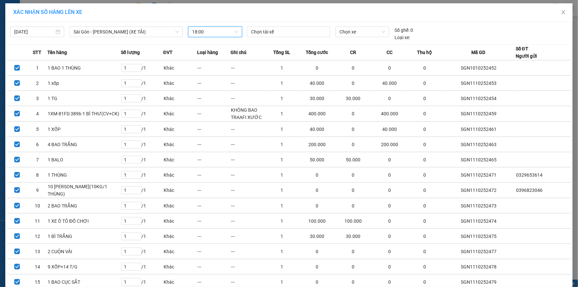
scroll to position [108, 0]
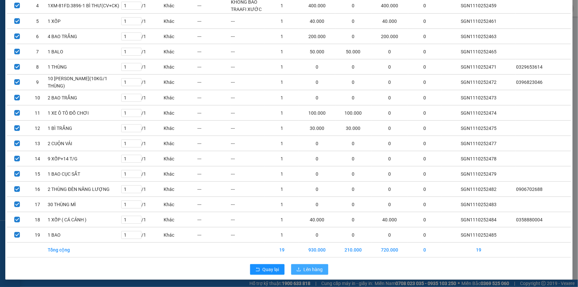
click at [312, 271] on span "Lên hàng" at bounding box center [313, 269] width 19 height 7
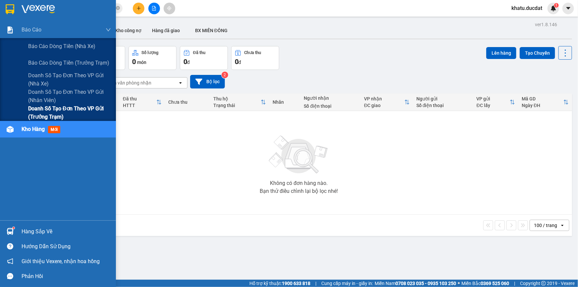
click at [47, 115] on span "Doanh số tạo đơn theo VP gửi (trưởng trạm)" at bounding box center [69, 112] width 83 height 17
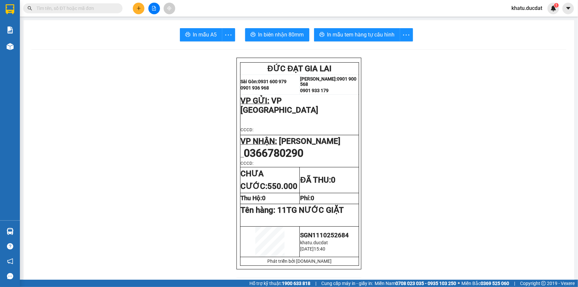
type input "\"
click at [80, 9] on input "\" at bounding box center [75, 8] width 78 height 7
click at [136, 10] on icon "plus" at bounding box center [138, 8] width 5 height 5
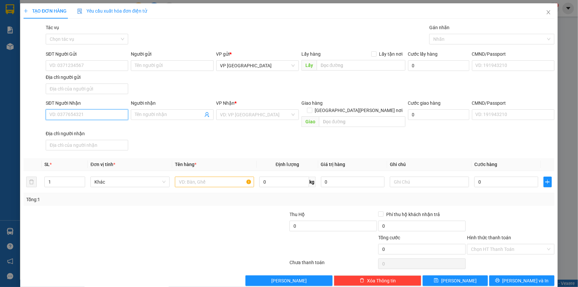
click at [86, 117] on input "SĐT Người Nhận" at bounding box center [87, 114] width 82 height 11
click at [96, 128] on div "0964925253 - [PERSON_NAME]" at bounding box center [86, 127] width 74 height 7
type input "0964925253"
type input "[PERSON_NAME]"
type input "0964925253"
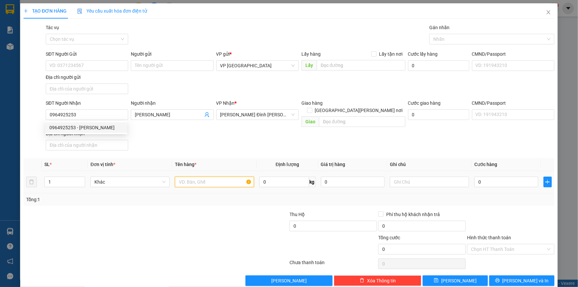
click at [186, 179] on input "text" at bounding box center [214, 182] width 79 height 11
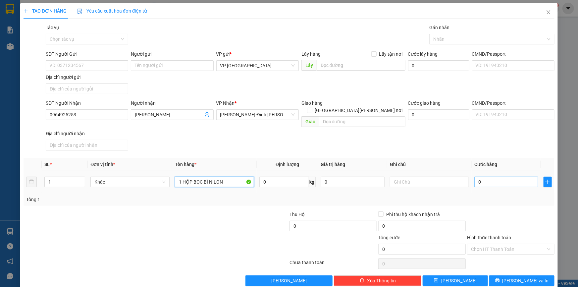
type input "1 HỘP BỌC BÌ NILON"
click at [508, 177] on input "0" at bounding box center [506, 182] width 64 height 11
type input "3"
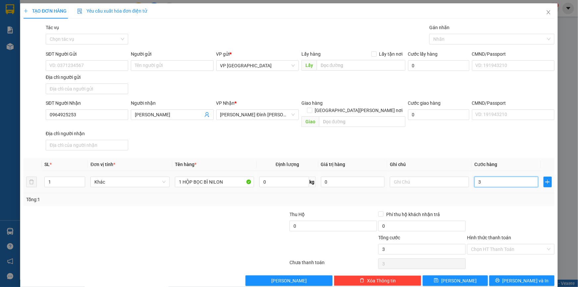
type input "30"
drag, startPoint x: 499, startPoint y: 175, endPoint x: 450, endPoint y: 170, distance: 49.0
click at [450, 171] on tr "1 Khác 1 HỘP BỌC BÌ NILON 0 kg 0 30" at bounding box center [289, 182] width 531 height 22
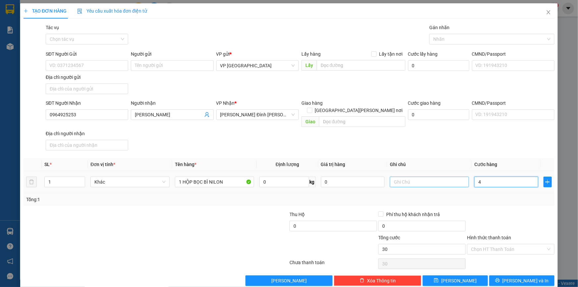
type input "40"
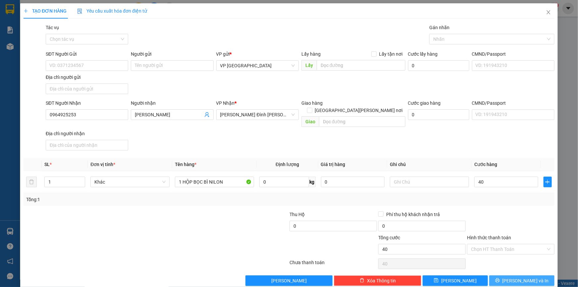
type input "40.000"
click at [539, 275] on button "[PERSON_NAME] và In" at bounding box center [521, 280] width 65 height 11
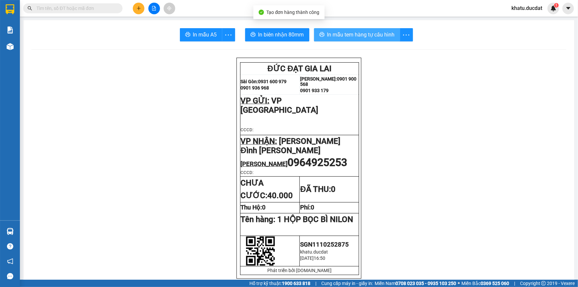
click at [369, 40] on button "In mẫu tem hàng tự cấu hình" at bounding box center [357, 34] width 86 height 13
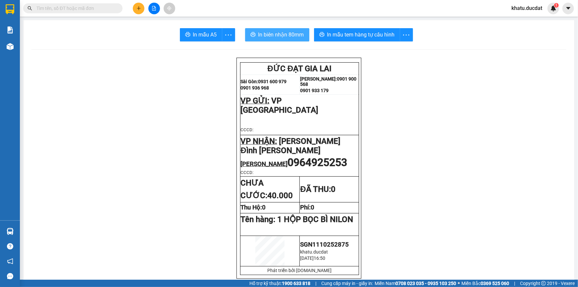
click at [279, 34] on span "In biên nhận 80mm" at bounding box center [281, 34] width 46 height 8
click at [136, 8] on button at bounding box center [139, 9] width 12 height 12
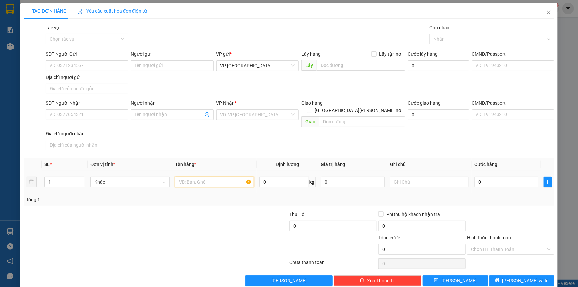
click at [179, 177] on input "text" at bounding box center [214, 182] width 79 height 11
type input "1 XỐP + 1 [PERSON_NAME]"
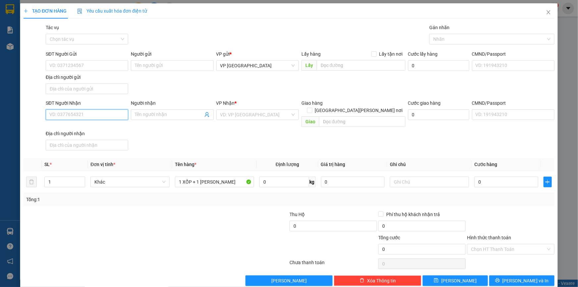
click at [110, 110] on input "SĐT Người Nhận" at bounding box center [87, 114] width 82 height 11
click at [84, 64] on input "SĐT Người Gửi" at bounding box center [87, 65] width 82 height 11
click at [74, 113] on input "SĐT Người Nhận" at bounding box center [87, 114] width 82 height 11
type input "0989162650"
click at [87, 68] on input "SĐT Người Gửi" at bounding box center [87, 65] width 82 height 11
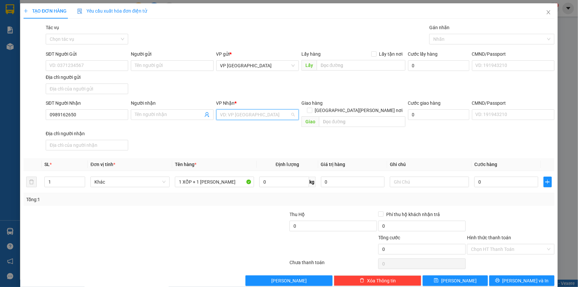
click at [241, 116] on input "search" at bounding box center [255, 115] width 70 height 10
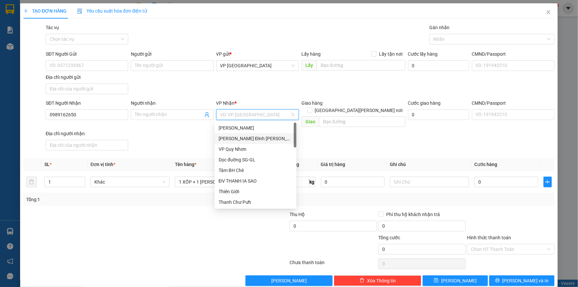
click at [242, 134] on div "[PERSON_NAME] Đình [PERSON_NAME]" at bounding box center [256, 138] width 82 height 11
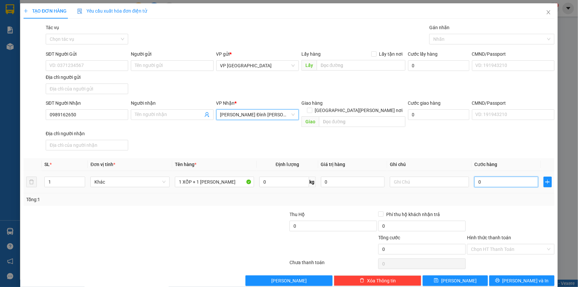
click at [505, 177] on input "0" at bounding box center [506, 182] width 64 height 11
type input "7"
type input "70"
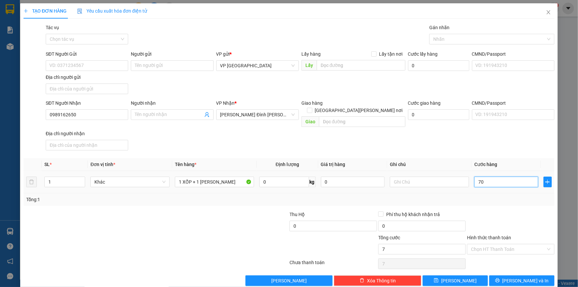
type input "70"
type input "70.000"
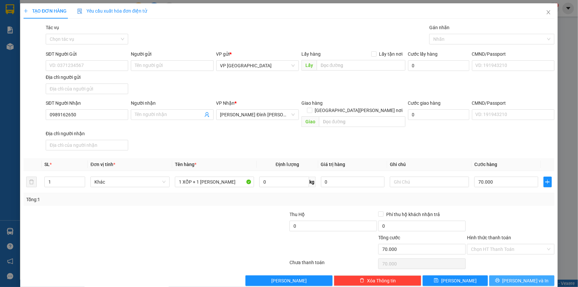
drag, startPoint x: 512, startPoint y: 280, endPoint x: 515, endPoint y: 272, distance: 8.4
click at [513, 278] on div "TẠO ĐƠN HÀNG Yêu cầu xuất [PERSON_NAME] điện tử Transit Pickup Surcharge Ids Tr…" at bounding box center [288, 146] width 537 height 287
click at [515, 277] on span "[PERSON_NAME] và In" at bounding box center [525, 280] width 46 height 7
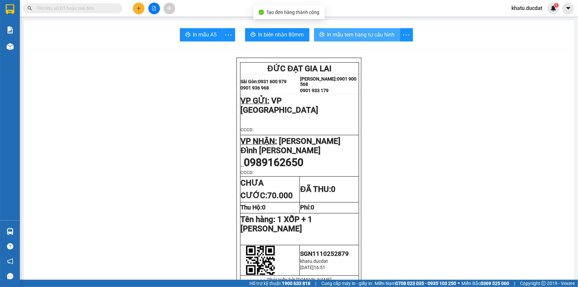
click at [364, 35] on span "In mẫu tem hàng tự cấu hình" at bounding box center [361, 34] width 68 height 8
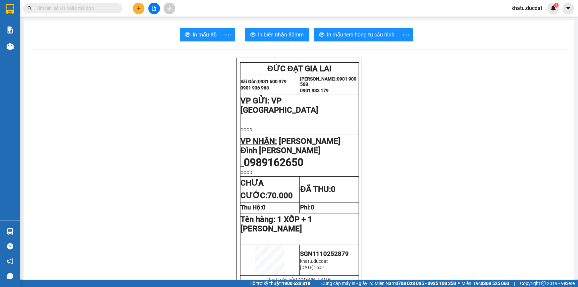
click at [291, 36] on span "In biên nhận 80mm" at bounding box center [281, 34] width 46 height 8
click at [145, 10] on div at bounding box center [154, 9] width 50 height 12
click at [137, 9] on icon "plus" at bounding box center [138, 8] width 5 height 5
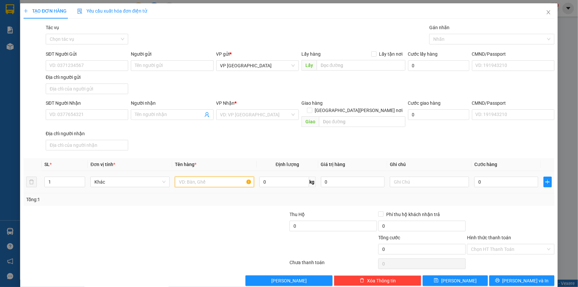
drag, startPoint x: 183, startPoint y: 176, endPoint x: 185, endPoint y: 171, distance: 5.6
click at [184, 177] on input "text" at bounding box center [214, 182] width 79 height 11
type input "1TG DẸP"
drag, startPoint x: 60, startPoint y: 114, endPoint x: 63, endPoint y: 114, distance: 3.3
click at [60, 114] on input "SĐT Người Nhận" at bounding box center [87, 114] width 82 height 11
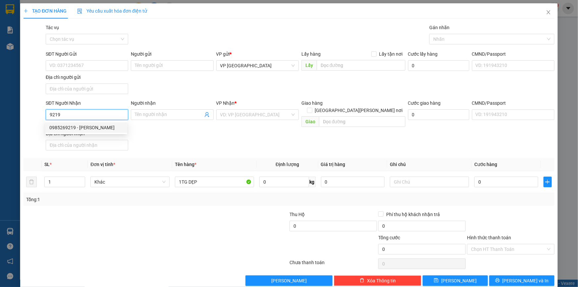
click at [77, 128] on div "0985269219 - [PERSON_NAME]" at bounding box center [86, 127] width 74 height 7
type input "0985269219"
type input "[PERSON_NAME]"
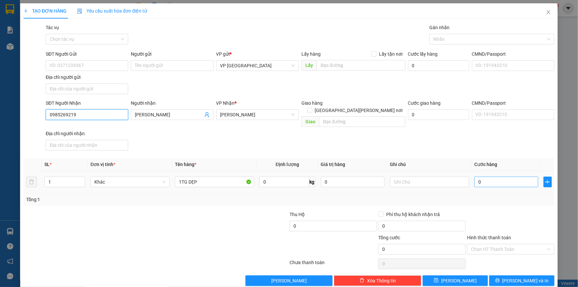
type input "0985269219"
click at [484, 177] on input "0" at bounding box center [506, 182] width 64 height 11
type input "6"
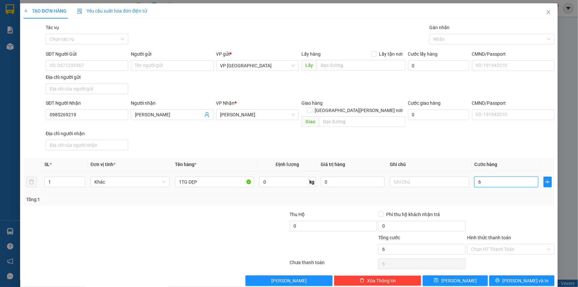
type input "60"
type input "60.000"
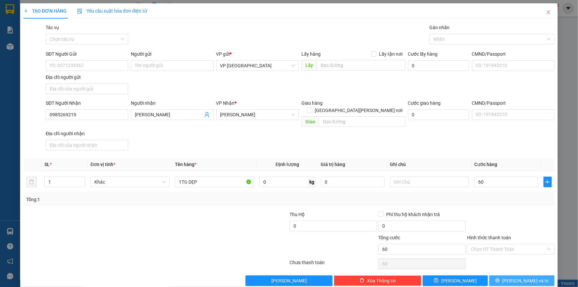
type input "60.000"
click at [543, 275] on button "[PERSON_NAME] và In" at bounding box center [521, 280] width 65 height 11
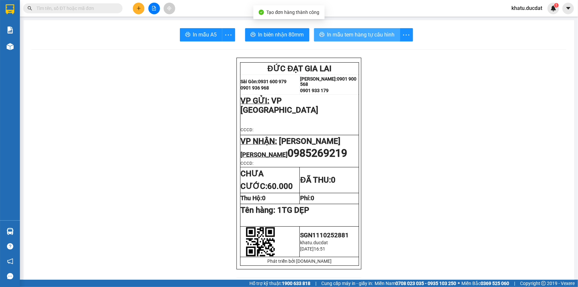
click at [377, 35] on span "In mẫu tem hàng tự cấu hình" at bounding box center [361, 34] width 68 height 8
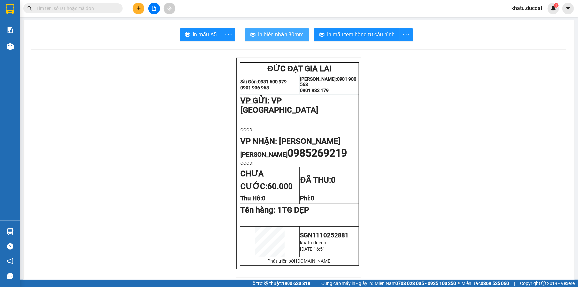
click at [282, 37] on span "In biên nhận 80mm" at bounding box center [281, 34] width 46 height 8
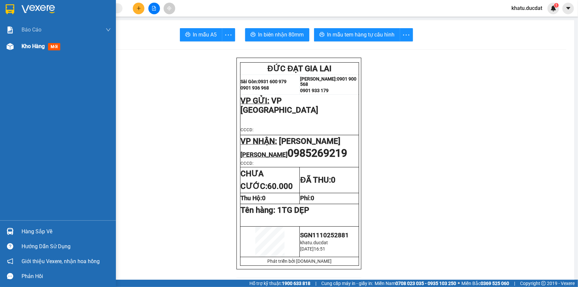
click at [40, 48] on span "Kho hàng" at bounding box center [33, 46] width 23 height 6
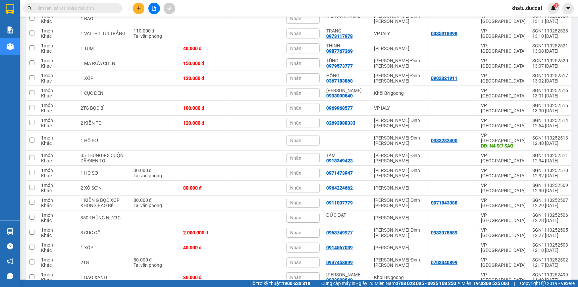
scroll to position [1035, 0]
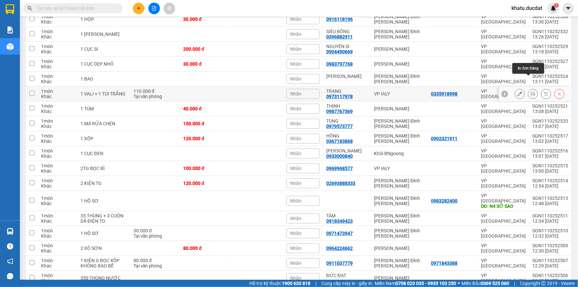
click at [531, 91] on icon at bounding box center [533, 93] width 5 height 5
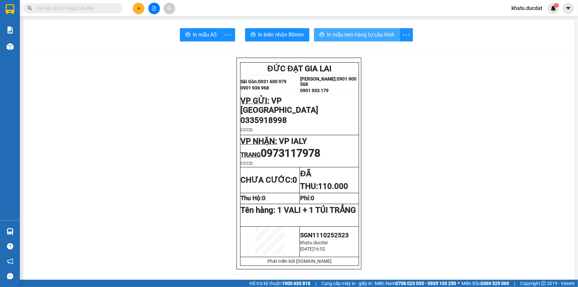
click at [366, 36] on span "In mẫu tem hàng tự cấu hình" at bounding box center [361, 34] width 68 height 8
click at [84, 12] on span at bounding box center [72, 8] width 99 height 10
click at [86, 8] on input "text" at bounding box center [75, 8] width 78 height 7
type input "0"
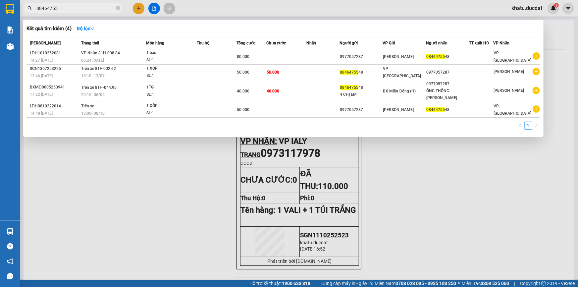
type input "08464755"
click at [437, 193] on div at bounding box center [289, 143] width 578 height 287
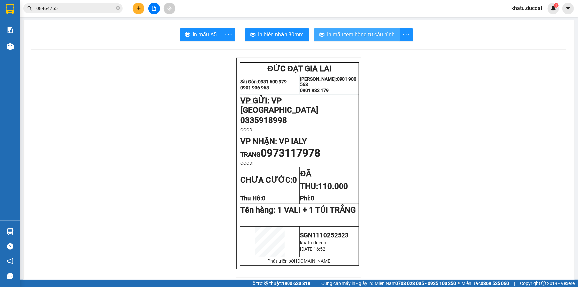
click at [339, 40] on button "In mẫu tem hàng tự cấu hình" at bounding box center [357, 34] width 86 height 13
click at [142, 3] on button at bounding box center [139, 9] width 12 height 12
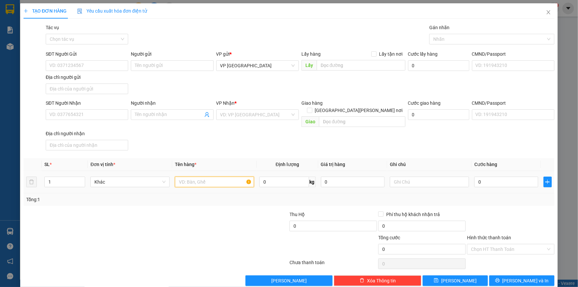
click at [188, 177] on input "text" at bounding box center [214, 182] width 79 height 11
type input "1 HỘP + 1 CẢNG"
click at [106, 112] on input "SĐT Người Nhận" at bounding box center [87, 114] width 82 height 11
click at [112, 61] on input "SĐT Người Gửi" at bounding box center [87, 65] width 82 height 11
type input "0358567523"
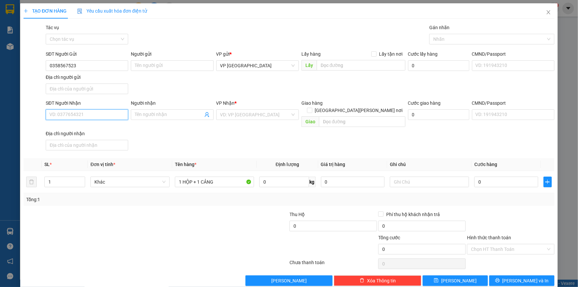
click at [80, 111] on input "SĐT Người Nhận" at bounding box center [87, 114] width 82 height 11
type input "0982234014"
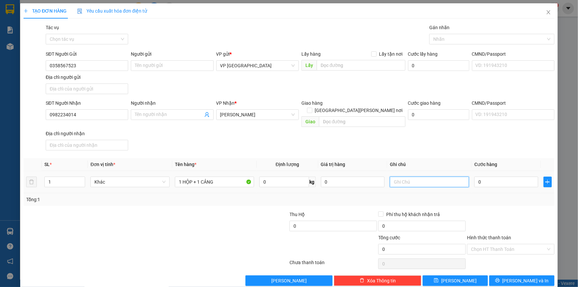
click at [404, 177] on input "text" at bounding box center [429, 182] width 79 height 11
type input "KHÔNG BAO BỂ"
click at [500, 275] on button "[PERSON_NAME] và In" at bounding box center [521, 280] width 65 height 11
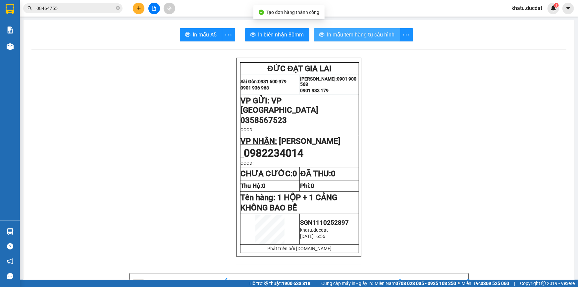
click at [355, 28] on button "In mẫu tem hàng tự cấu hình" at bounding box center [357, 34] width 86 height 13
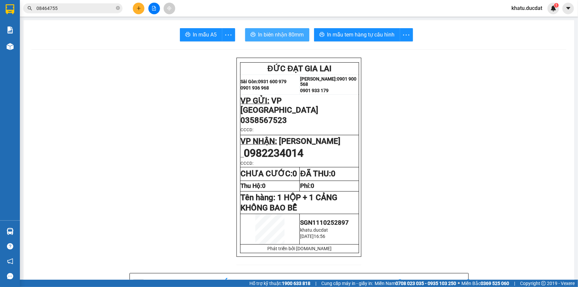
click at [278, 35] on span "In biên nhận 80mm" at bounding box center [281, 34] width 46 height 8
click at [139, 5] on button at bounding box center [139, 9] width 12 height 12
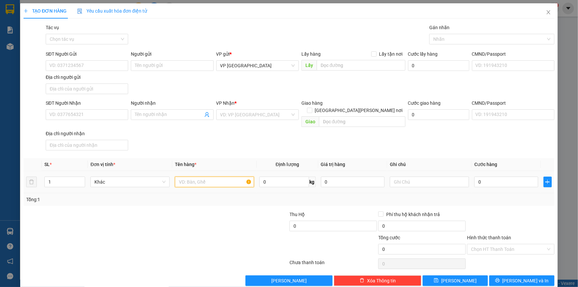
click at [181, 177] on input "text" at bounding box center [214, 182] width 79 height 11
type input "2TG"
click at [83, 112] on input "SĐT Người Nhận" at bounding box center [87, 114] width 82 height 11
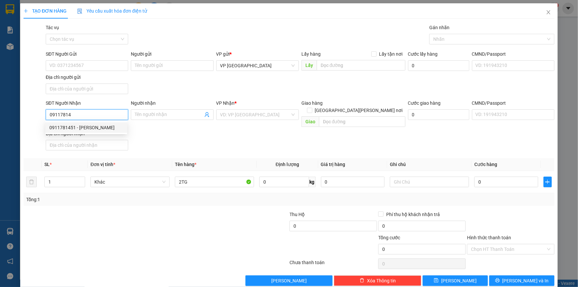
type input "0911781451"
type input "TUYẾT ANH"
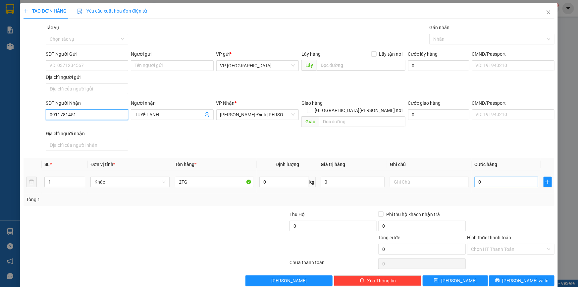
type input "0911781451"
click at [506, 177] on input "0" at bounding box center [506, 182] width 64 height 11
type input "1"
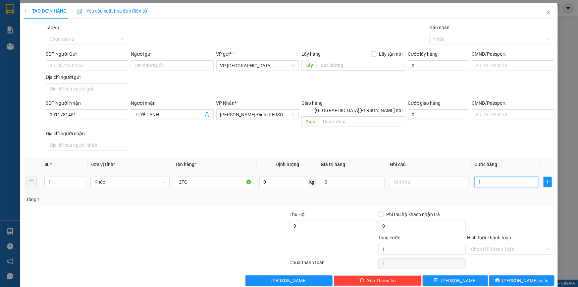
type input "14"
type input "140"
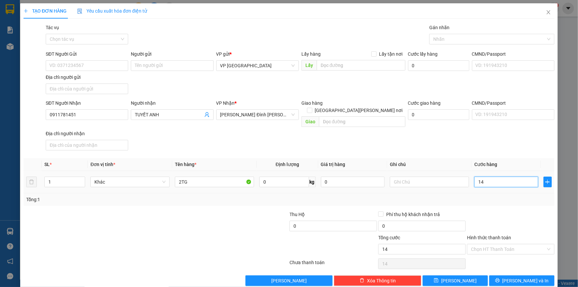
type input "140"
click at [504, 275] on button "[PERSON_NAME] và In" at bounding box center [521, 280] width 65 height 11
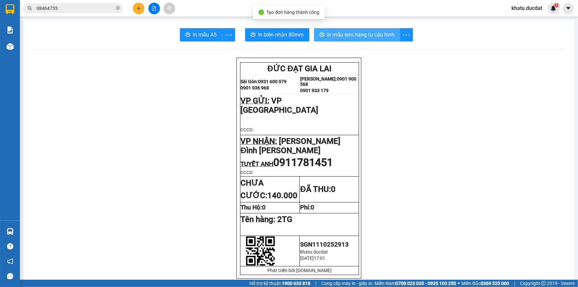
click at [365, 33] on span "In mẫu tem hàng tự cấu hình" at bounding box center [361, 34] width 68 height 8
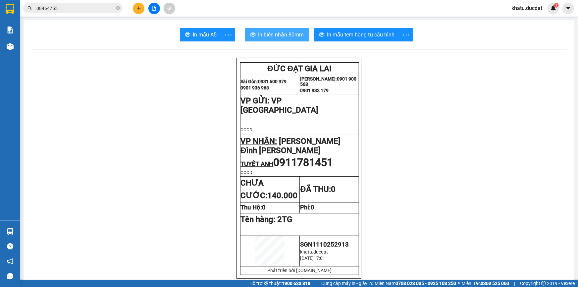
click at [284, 30] on button "In biên nhận 80mm" at bounding box center [277, 34] width 64 height 13
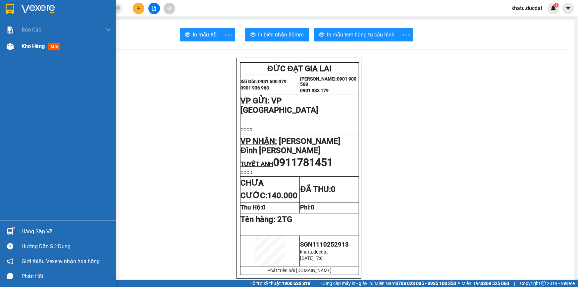
drag, startPoint x: 0, startPoint y: 50, endPoint x: 22, endPoint y: 45, distance: 22.4
click at [1, 50] on div "Kho hàng mới" at bounding box center [58, 46] width 116 height 17
click at [13, 48] on div at bounding box center [10, 47] width 12 height 12
click at [22, 45] on span "Kho hàng" at bounding box center [33, 46] width 23 height 6
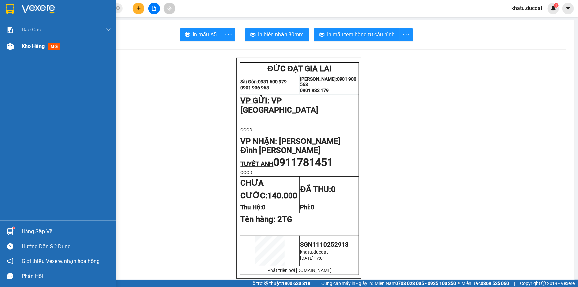
click at [22, 45] on span "Kho hàng" at bounding box center [33, 46] width 23 height 6
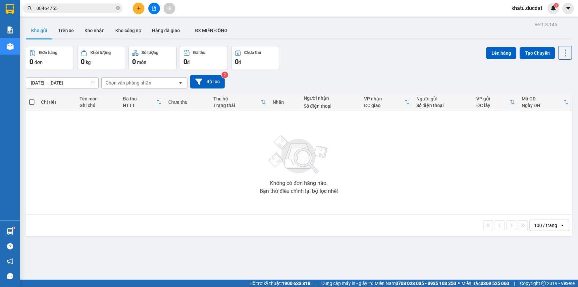
click at [540, 223] on div "100 / trang" at bounding box center [545, 225] width 23 height 7
click at [89, 29] on button "Kho nhận" at bounding box center [94, 31] width 31 height 16
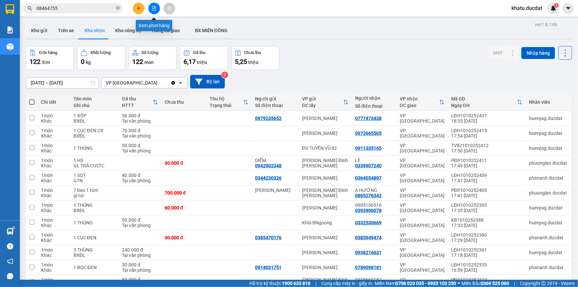
click at [152, 7] on icon "file-add" at bounding box center [154, 8] width 5 height 5
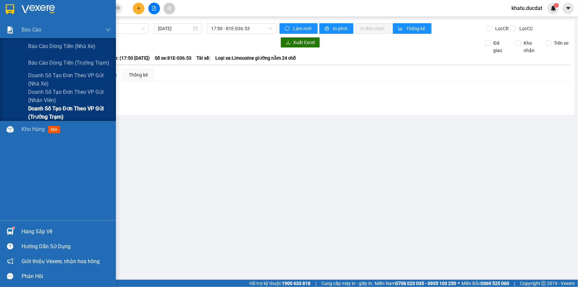
click at [53, 107] on span "Doanh số tạo đơn theo VP gửi (trưởng trạm)" at bounding box center [69, 112] width 83 height 17
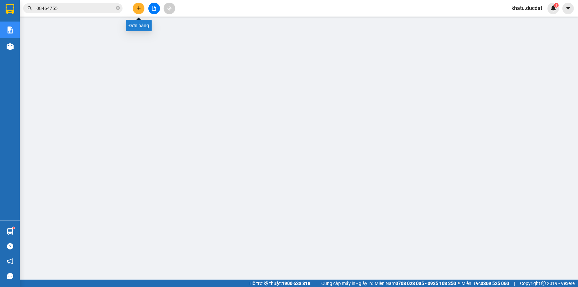
click at [139, 7] on icon "plus" at bounding box center [138, 8] width 5 height 5
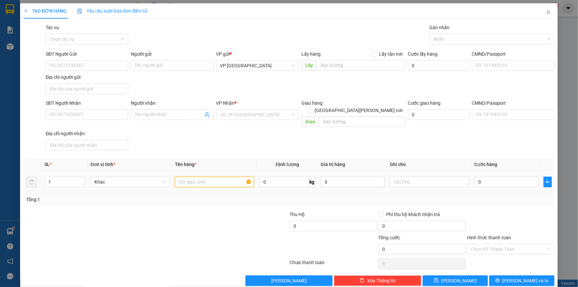
click at [188, 177] on input "text" at bounding box center [214, 182] width 79 height 11
type input "1 THÙNG ĐEN"
click at [99, 116] on input "SĐT Người Nhận" at bounding box center [87, 114] width 82 height 11
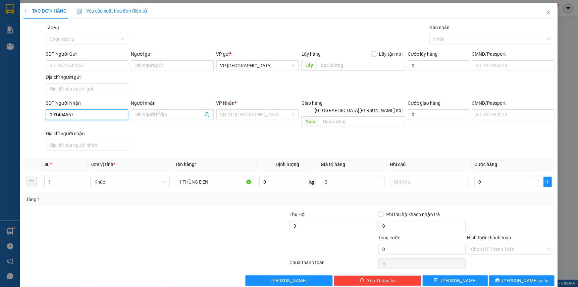
type input "0914045577"
click at [70, 128] on div "0914045577 - [PERSON_NAME]" at bounding box center [86, 127] width 74 height 7
type input "ÂU LẠC"
type input "0914045577"
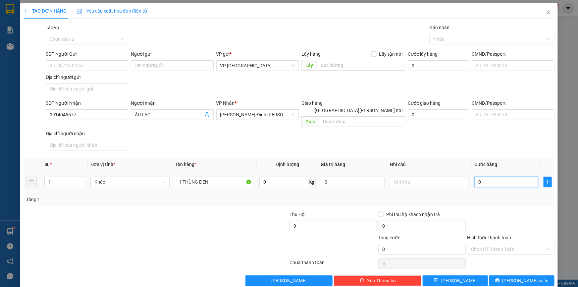
click at [476, 177] on input "0" at bounding box center [506, 182] width 64 height 11
type input "5"
type input "50"
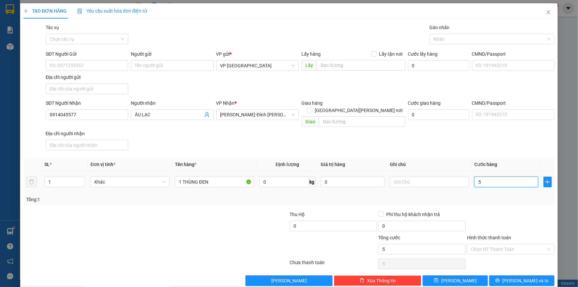
type input "50"
type input "50.000"
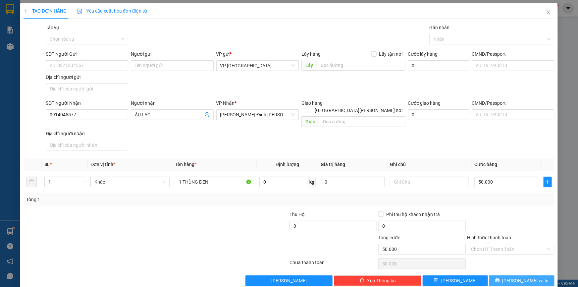
drag, startPoint x: 505, startPoint y: 269, endPoint x: 508, endPoint y: 263, distance: 5.9
click at [507, 263] on div "Transit Pickup Surcharge Ids Transit Deliver Surcharge Ids Transit Deliver Surc…" at bounding box center [289, 155] width 531 height 262
click at [511, 276] on button "[PERSON_NAME] và In" at bounding box center [521, 280] width 65 height 11
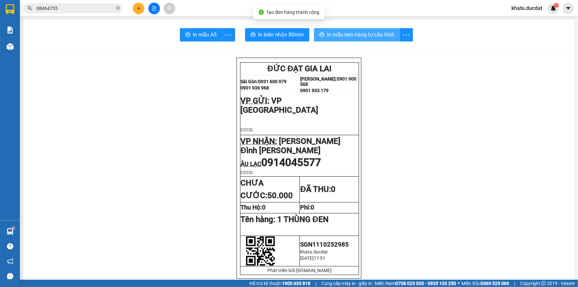
click at [388, 39] on span "In mẫu tem hàng tự cấu hình" at bounding box center [361, 34] width 68 height 8
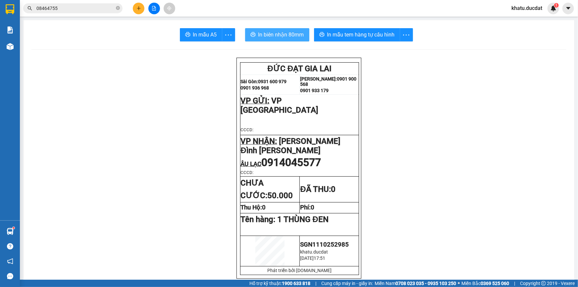
click at [284, 33] on span "In biên nhận 80mm" at bounding box center [281, 34] width 46 height 8
